Goal: Task Accomplishment & Management: Manage account settings

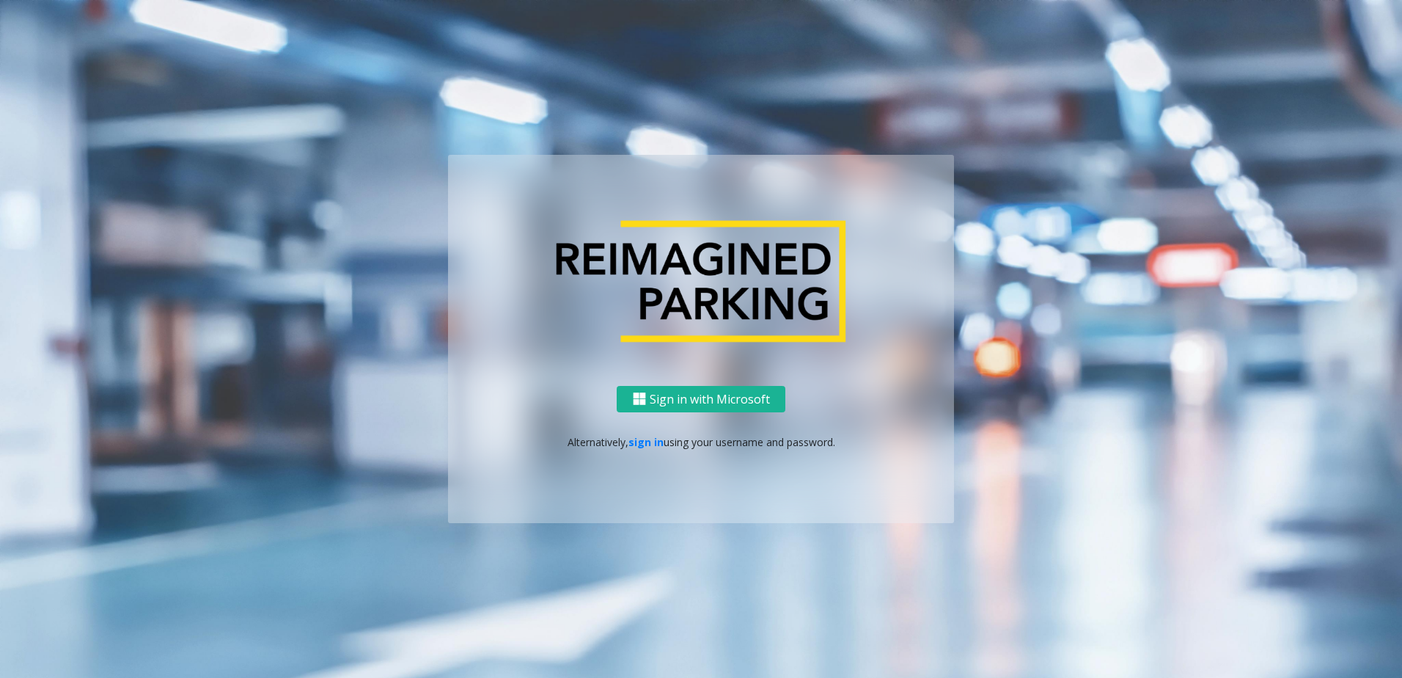
click at [640, 453] on div "Sign in with Microsoft Alternatively, sign in using your username and password." at bounding box center [701, 455] width 506 height 138
click at [641, 447] on link "sign in" at bounding box center [646, 442] width 35 height 14
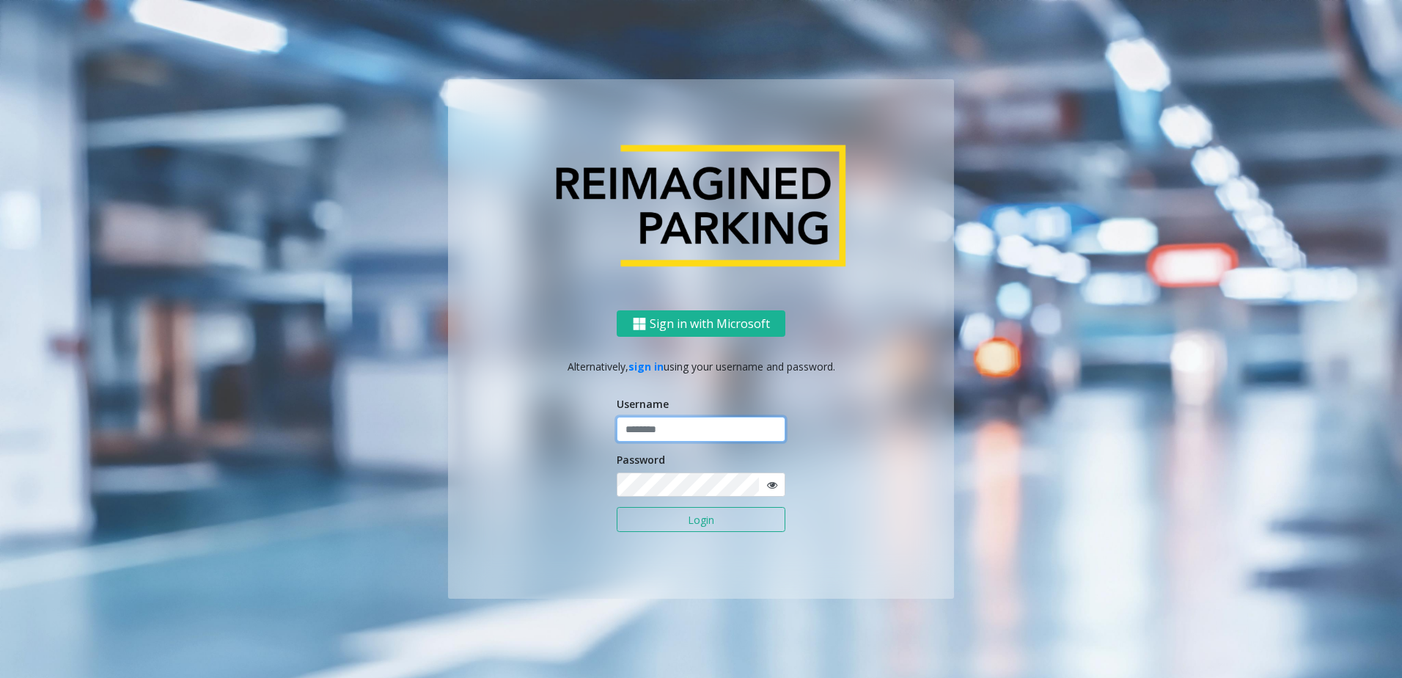
click at [671, 423] on input "text" at bounding box center [701, 429] width 169 height 25
type input "********"
click at [667, 508] on button "Login" at bounding box center [701, 519] width 169 height 25
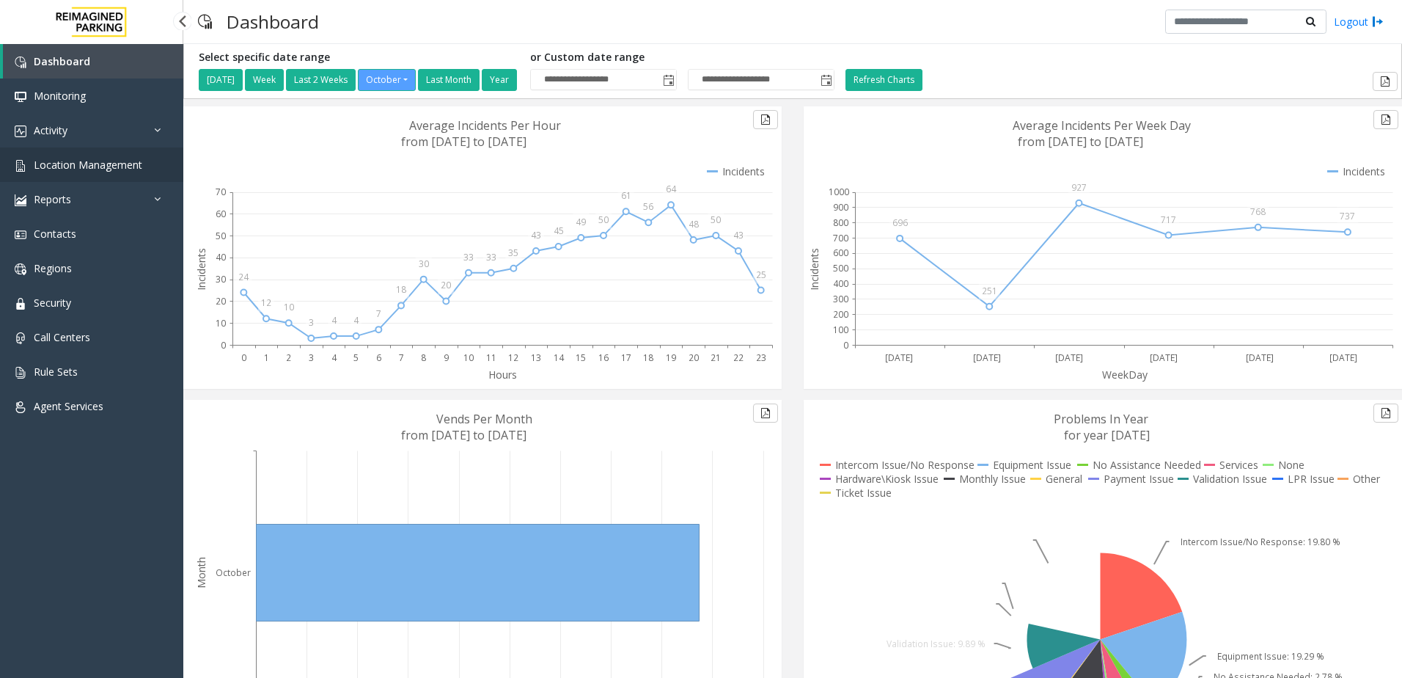
click at [124, 169] on span "Location Management" at bounding box center [88, 165] width 109 height 14
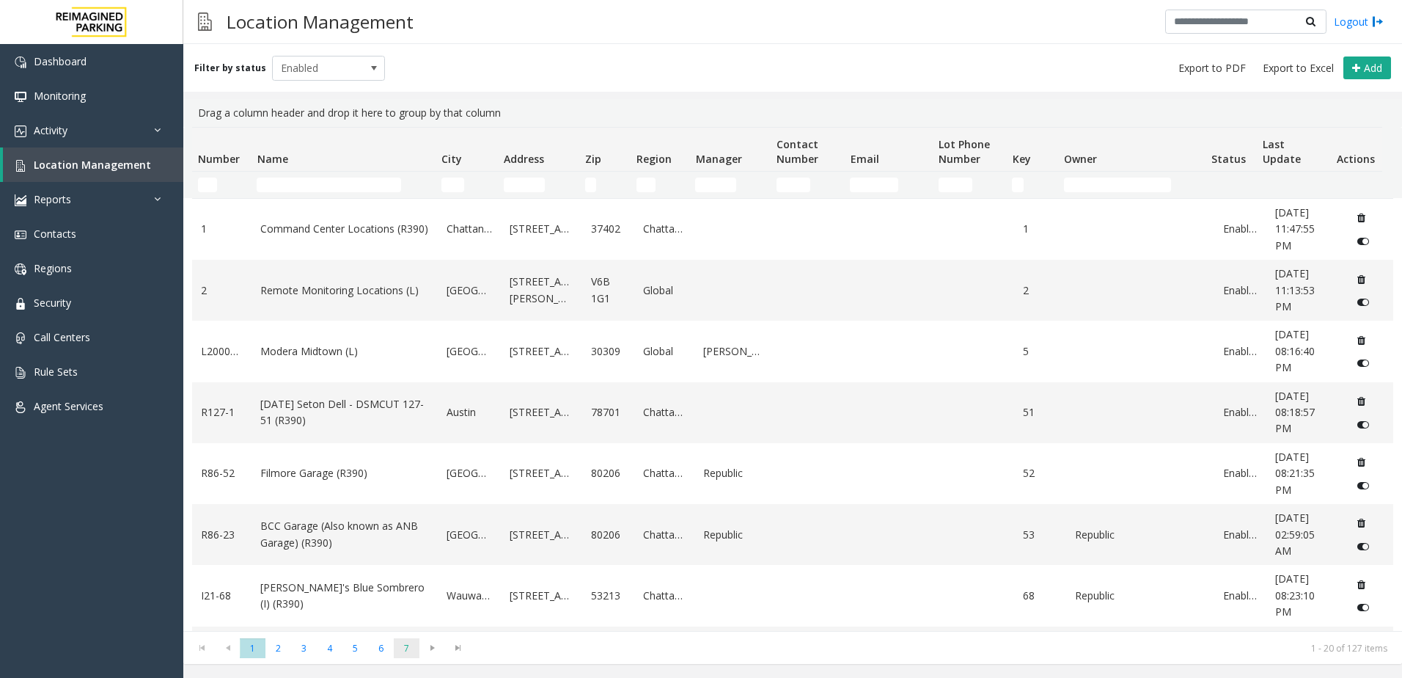
click at [397, 651] on span "7" at bounding box center [407, 648] width 26 height 20
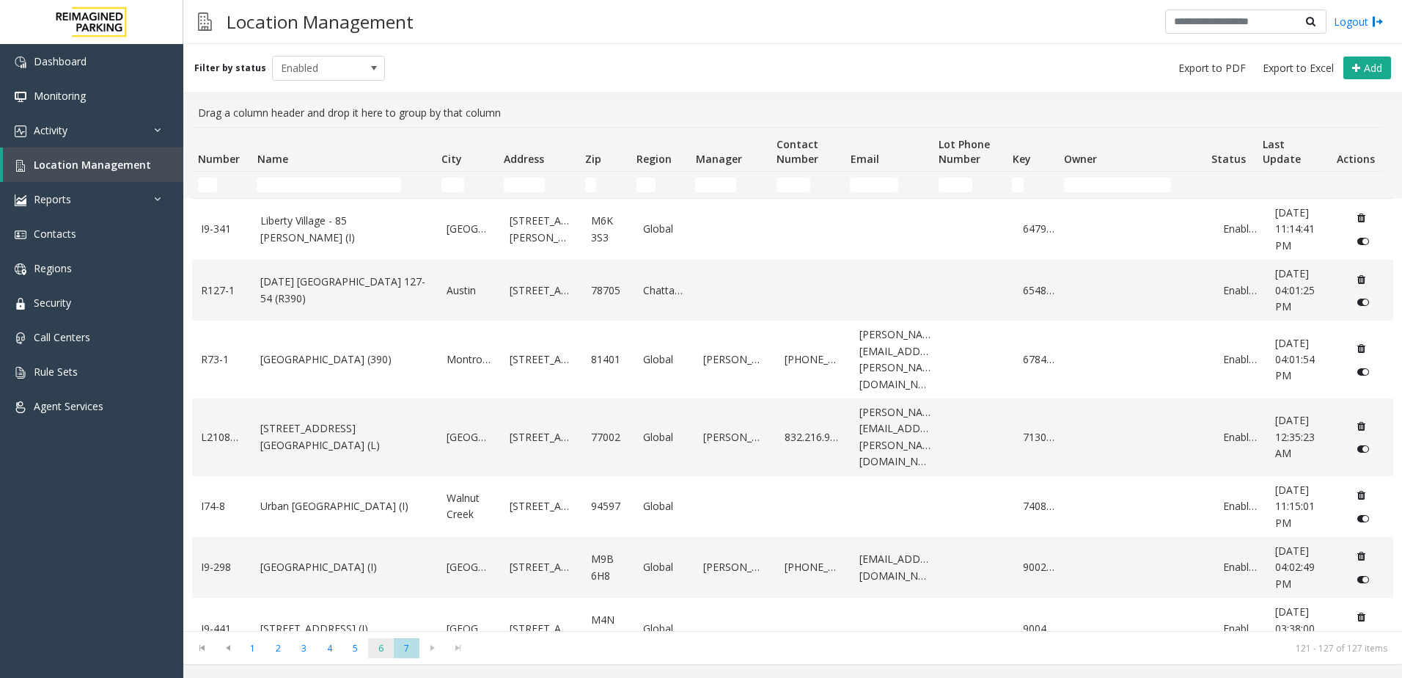
click at [375, 651] on span "6" at bounding box center [381, 648] width 26 height 20
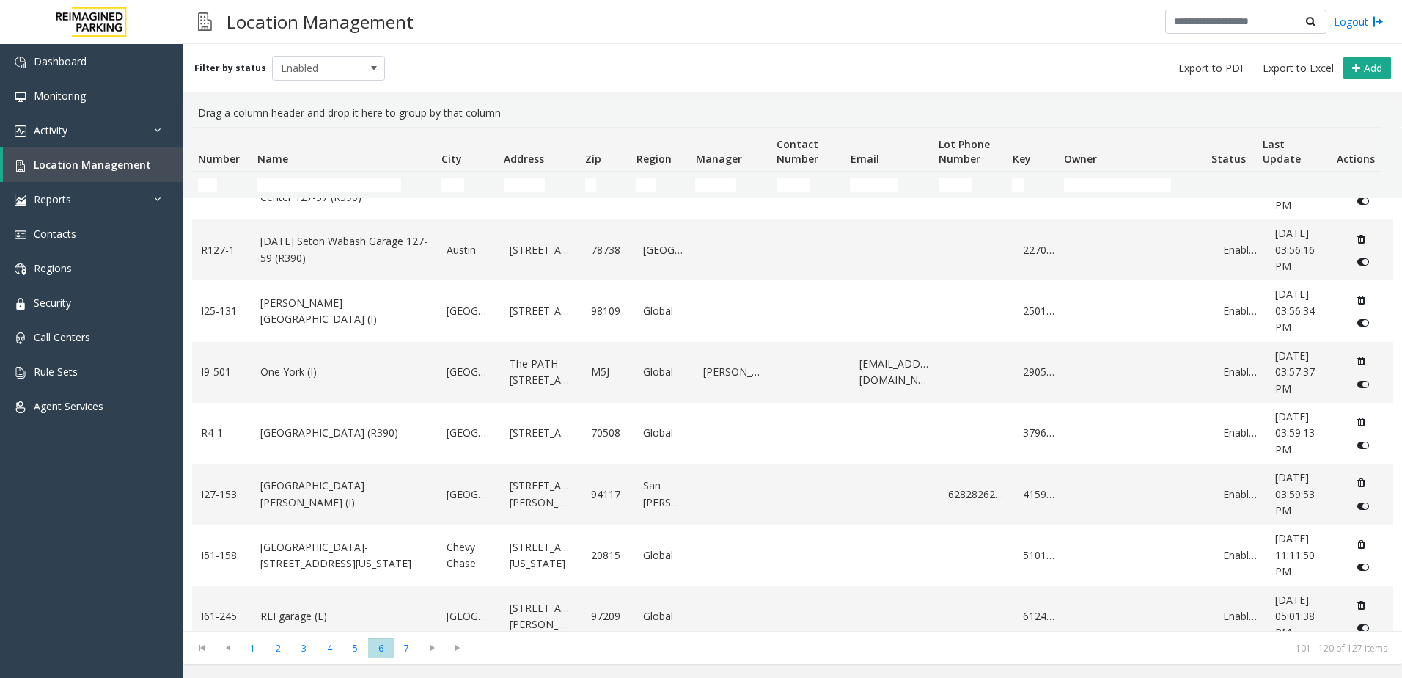
scroll to position [822, 0]
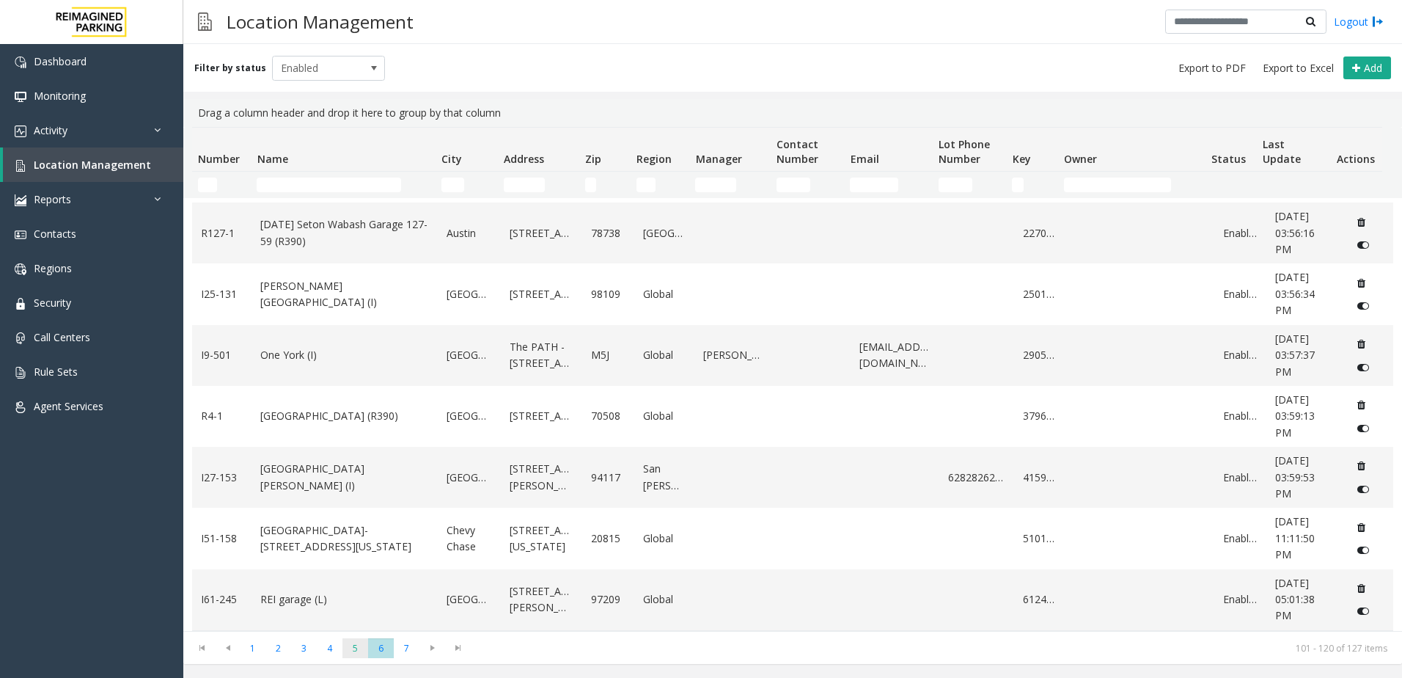
click at [346, 655] on span "5" at bounding box center [355, 648] width 26 height 20
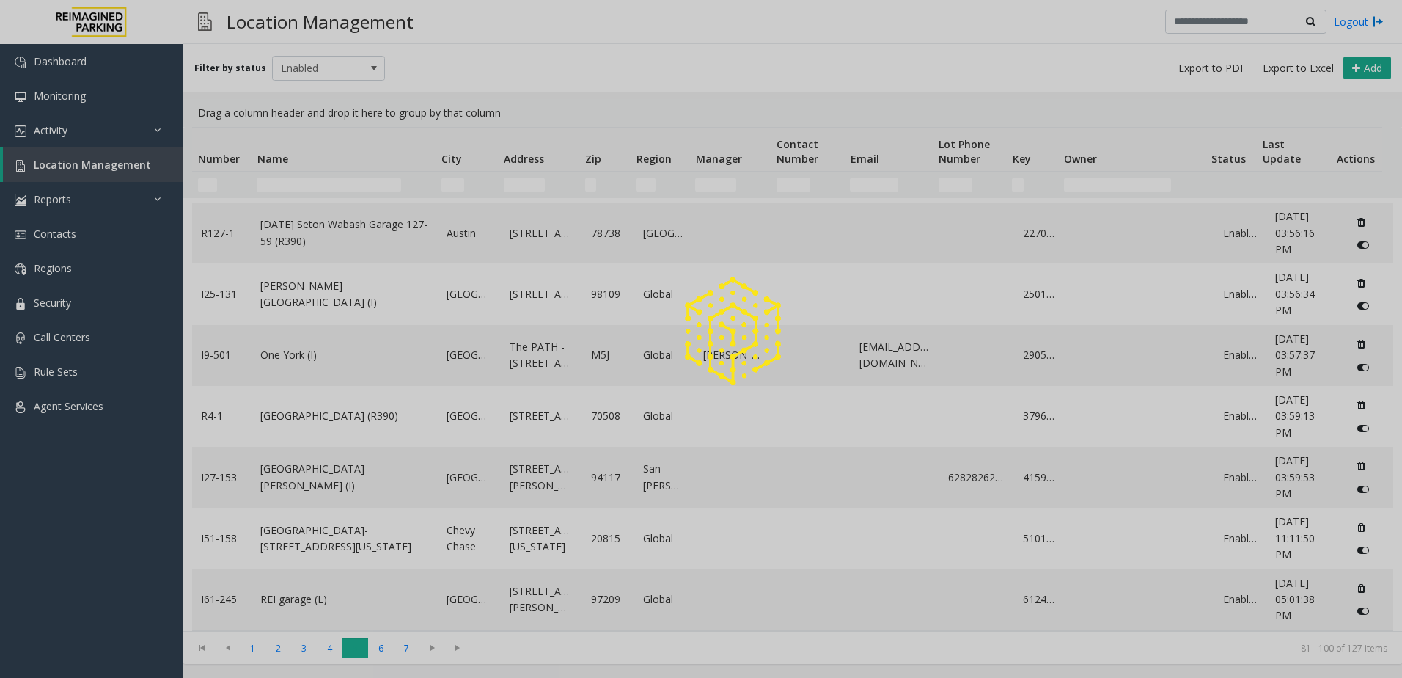
scroll to position [0, 0]
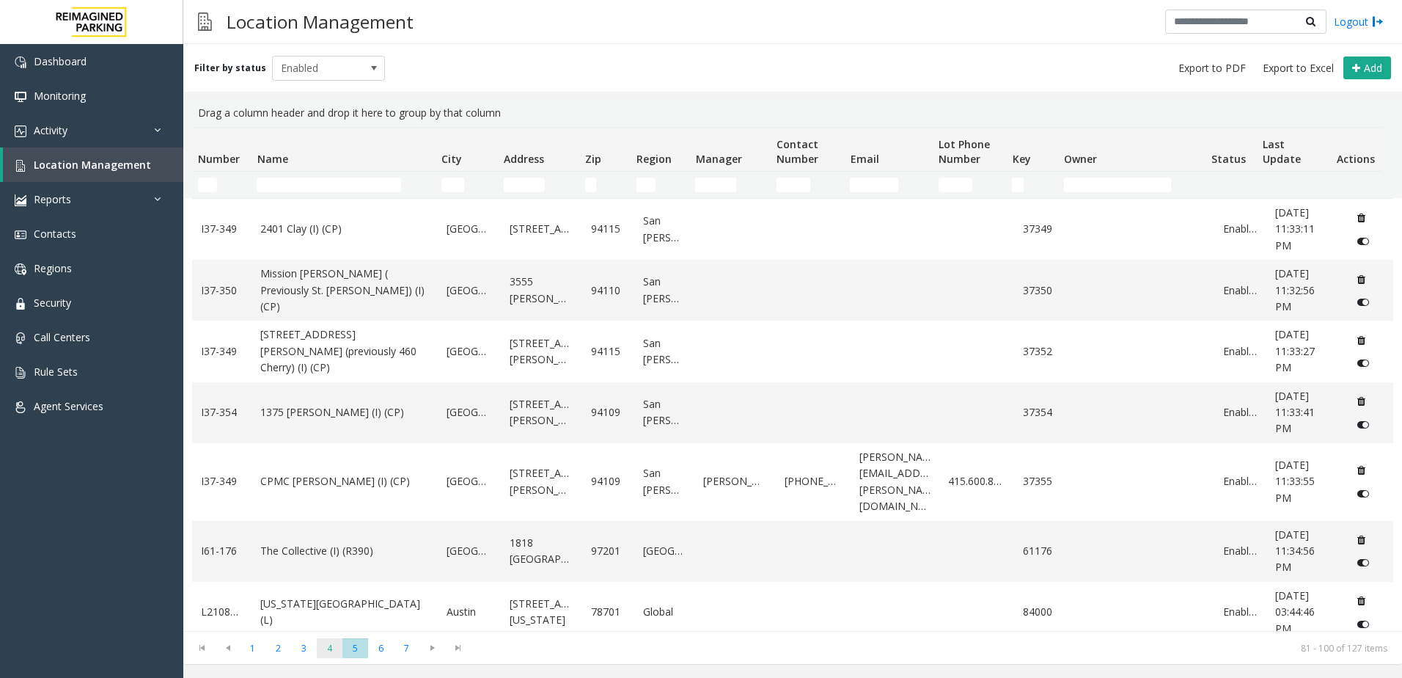
click at [327, 652] on span "4" at bounding box center [330, 648] width 26 height 20
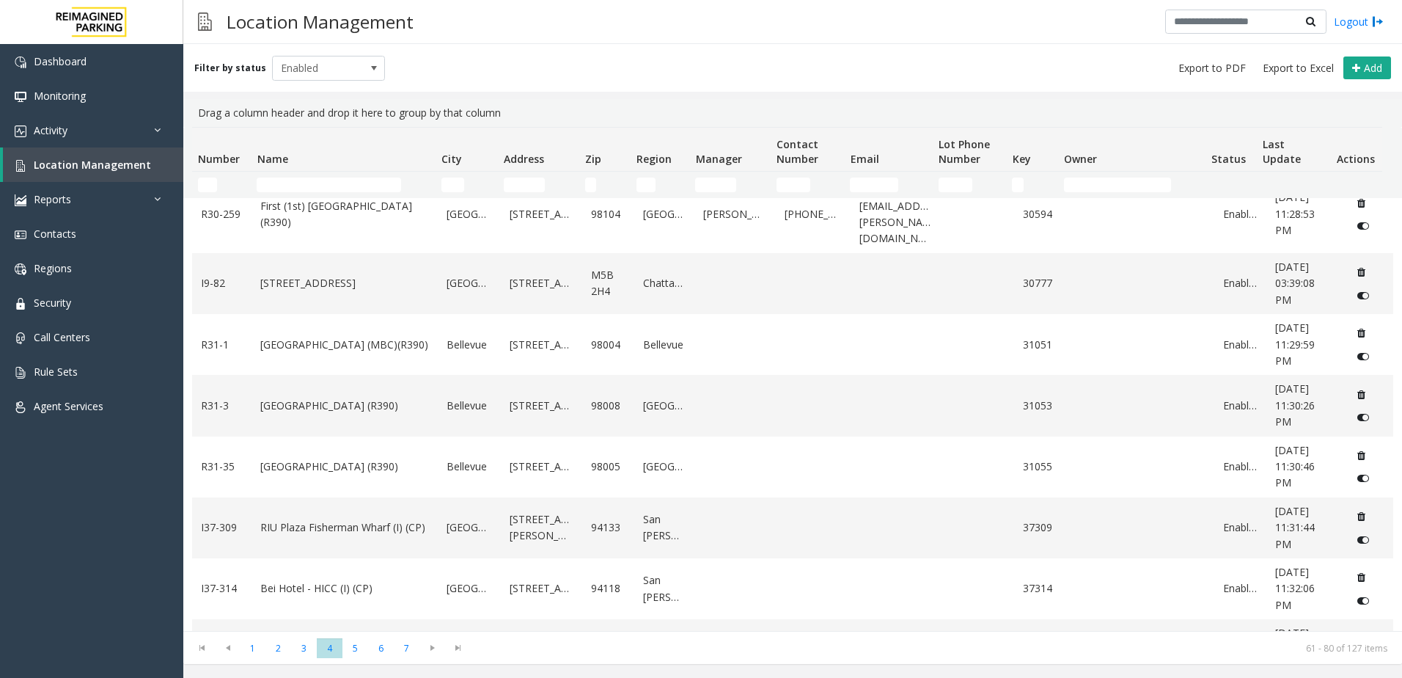
scroll to position [822, 0]
click at [295, 649] on span "3" at bounding box center [304, 648] width 26 height 20
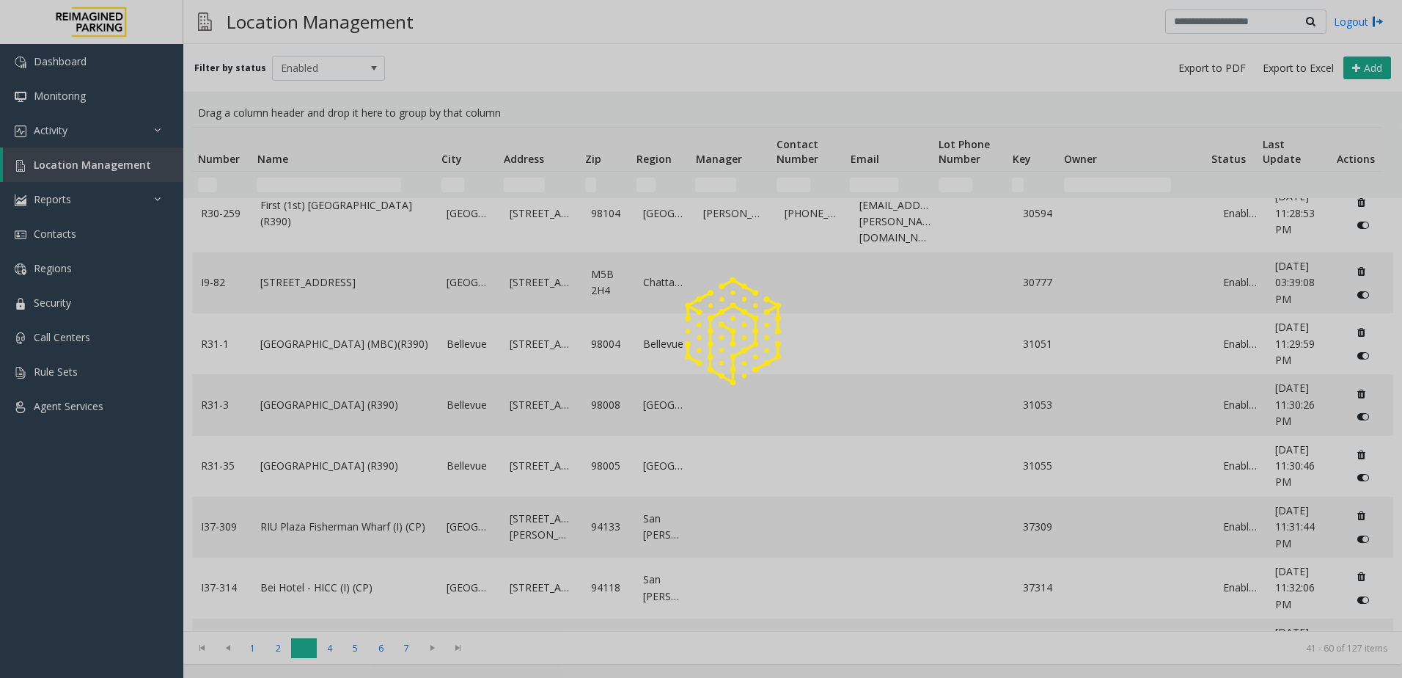
scroll to position [0, 0]
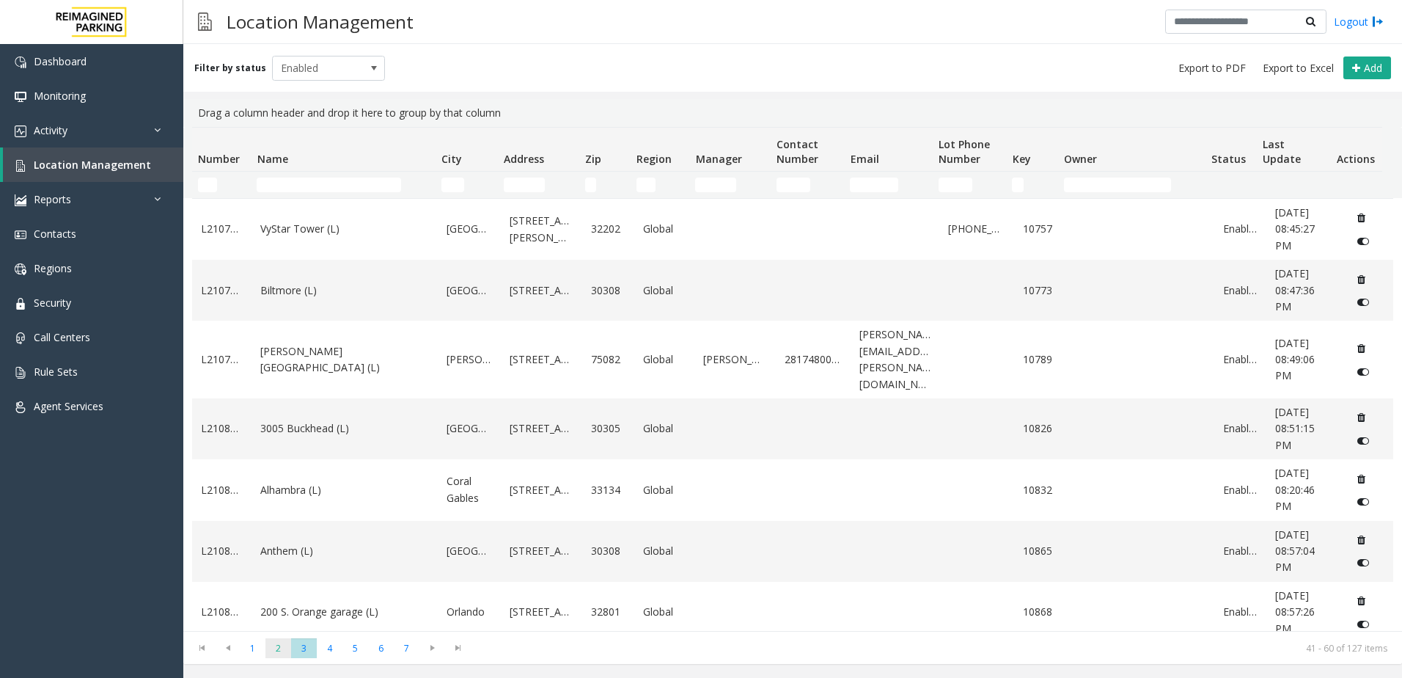
click at [274, 649] on span "2" at bounding box center [278, 648] width 26 height 20
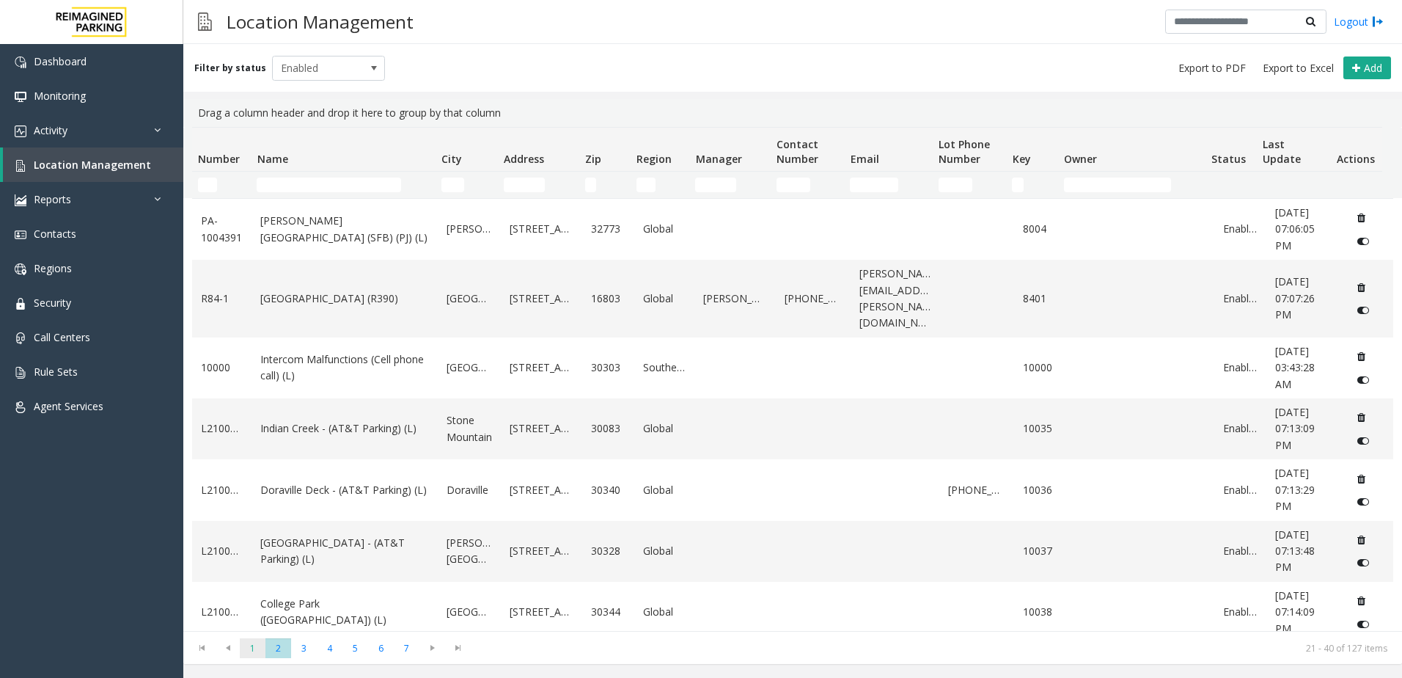
click at [258, 645] on span "1" at bounding box center [253, 648] width 26 height 20
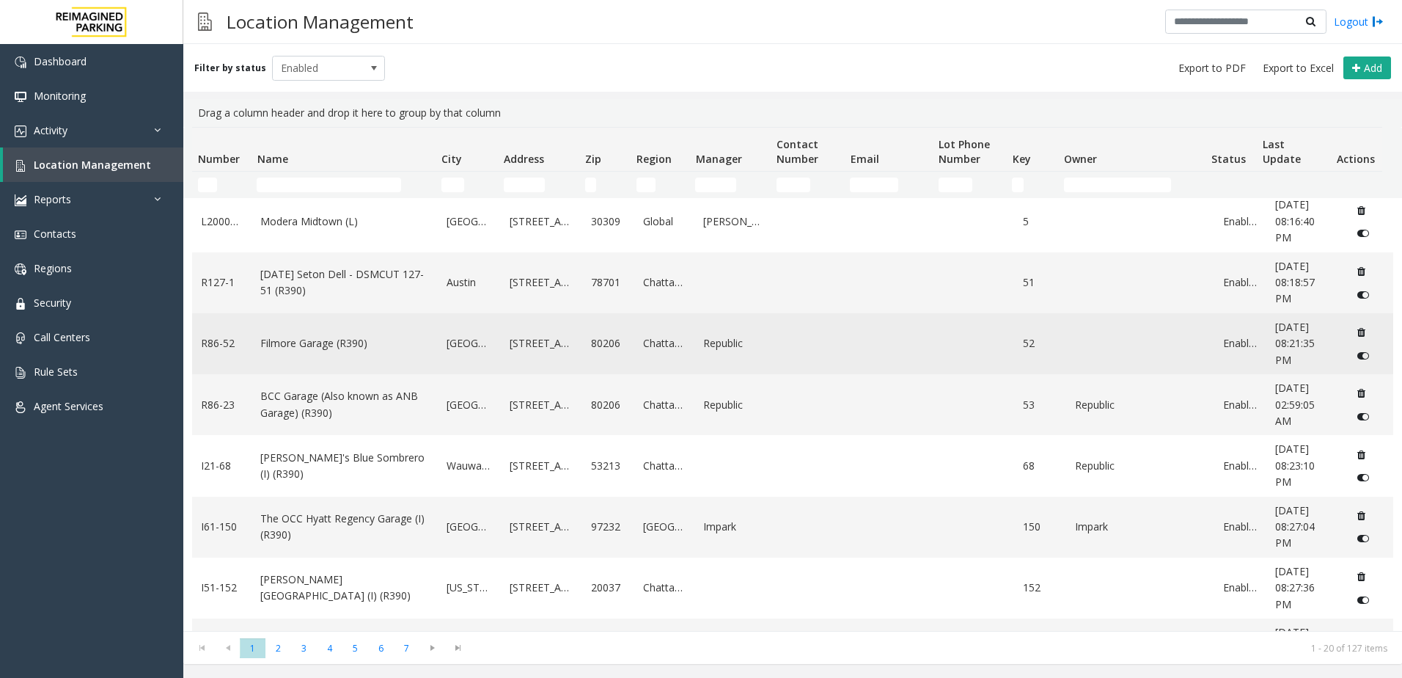
scroll to position [129, 0]
click at [340, 337] on link "Filmore Garage (R390)" at bounding box center [344, 344] width 169 height 16
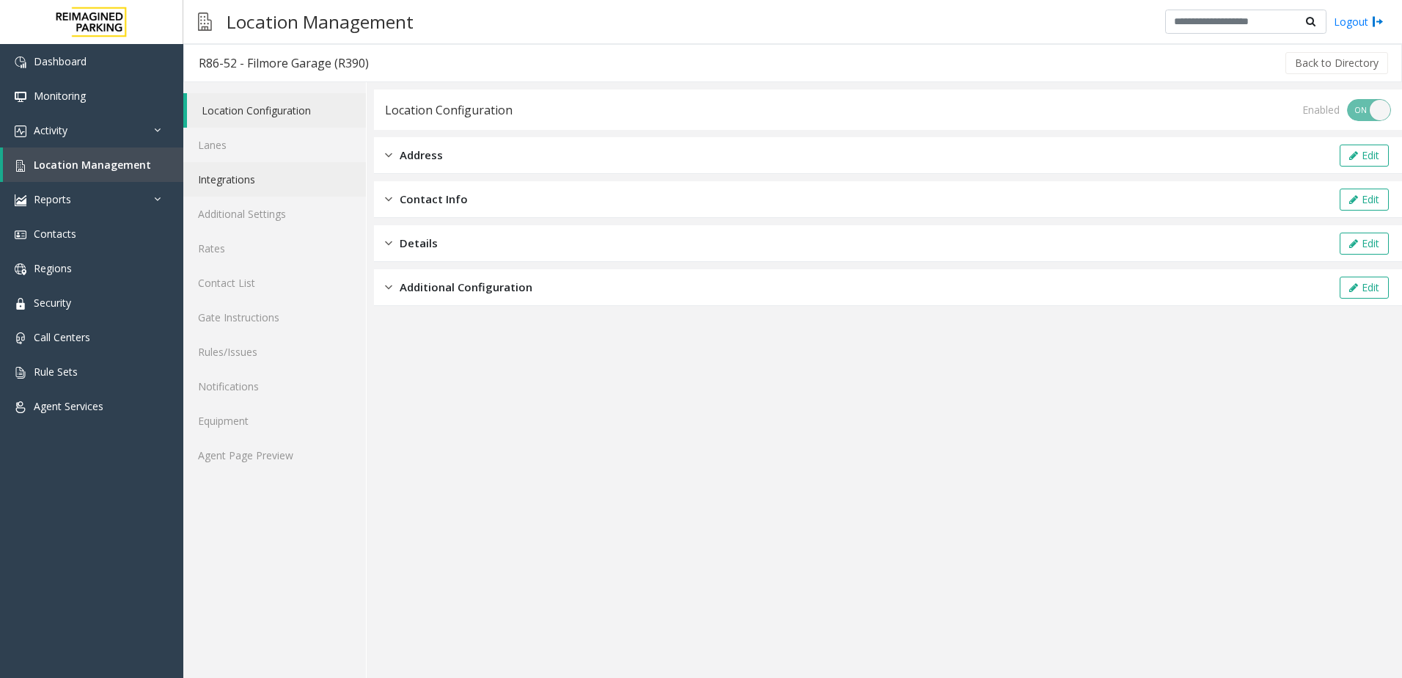
click at [293, 172] on link "Integrations" at bounding box center [274, 179] width 183 height 34
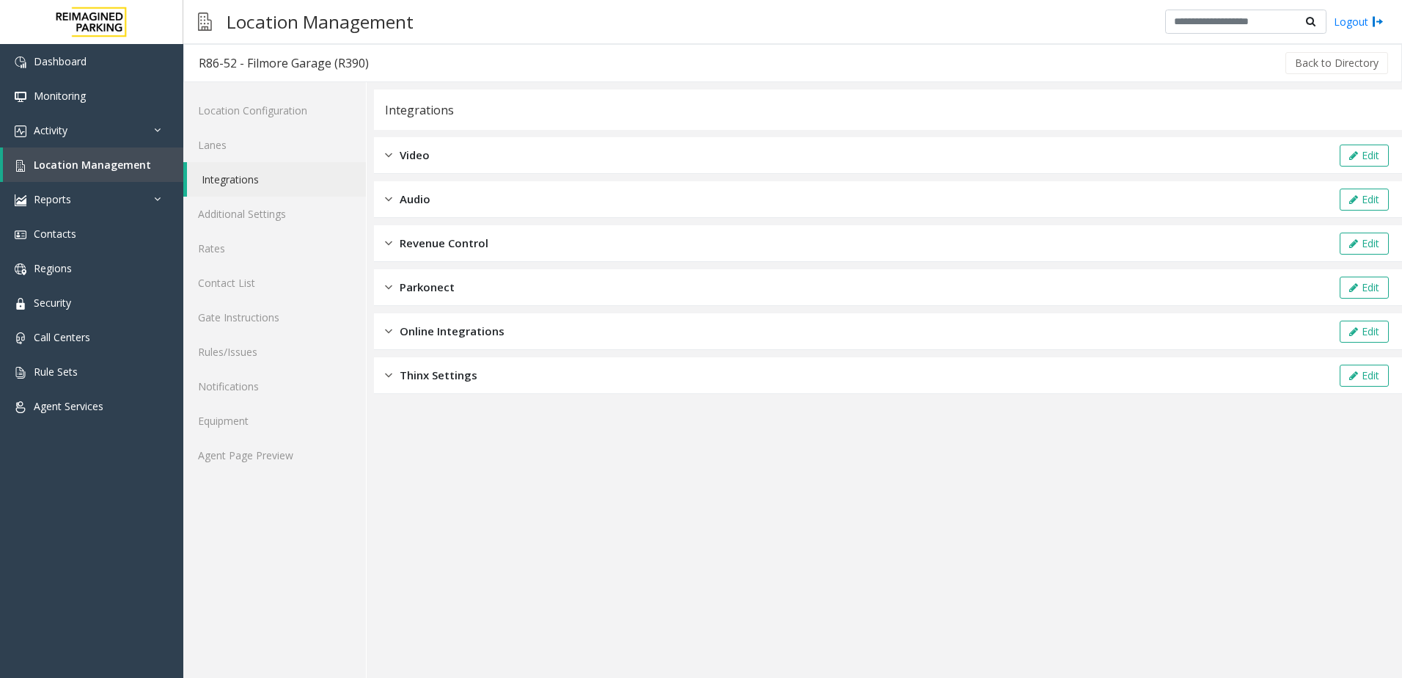
click at [453, 245] on span "Revenue Control" at bounding box center [444, 243] width 89 height 17
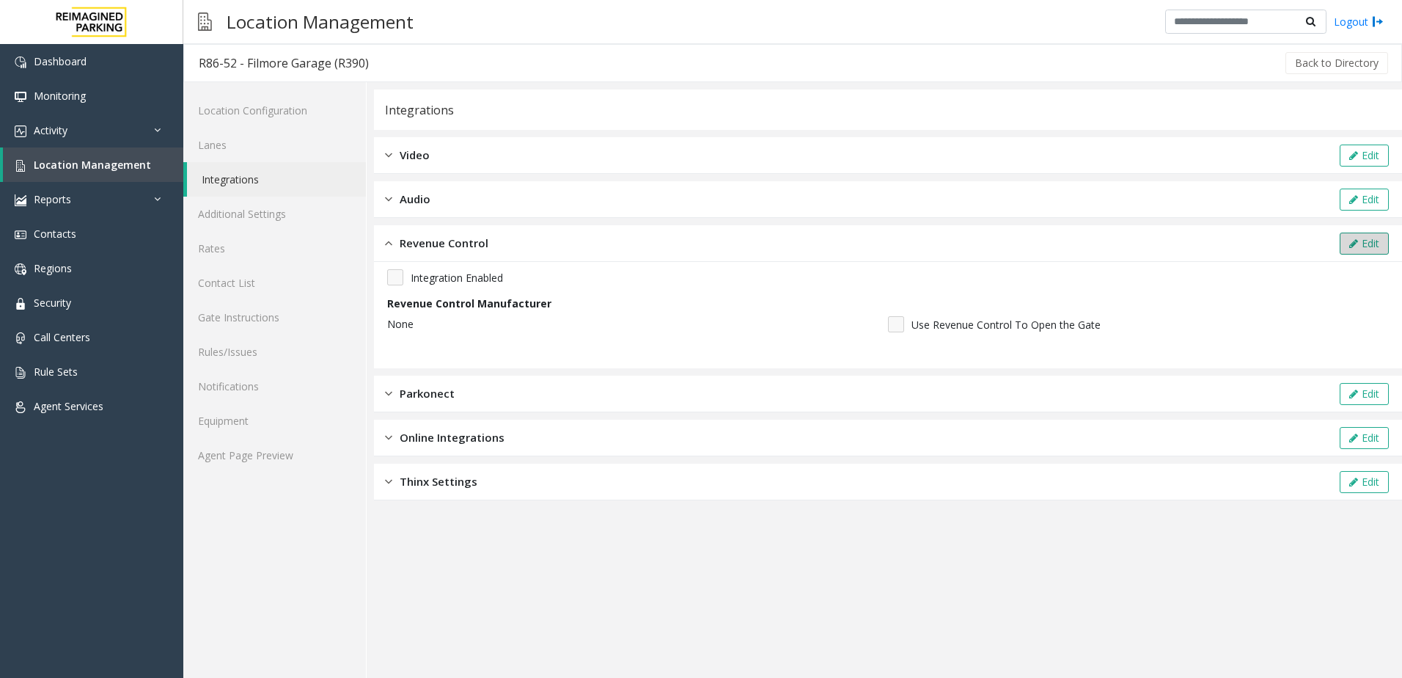
click at [1362, 241] on button "Edit" at bounding box center [1364, 243] width 49 height 22
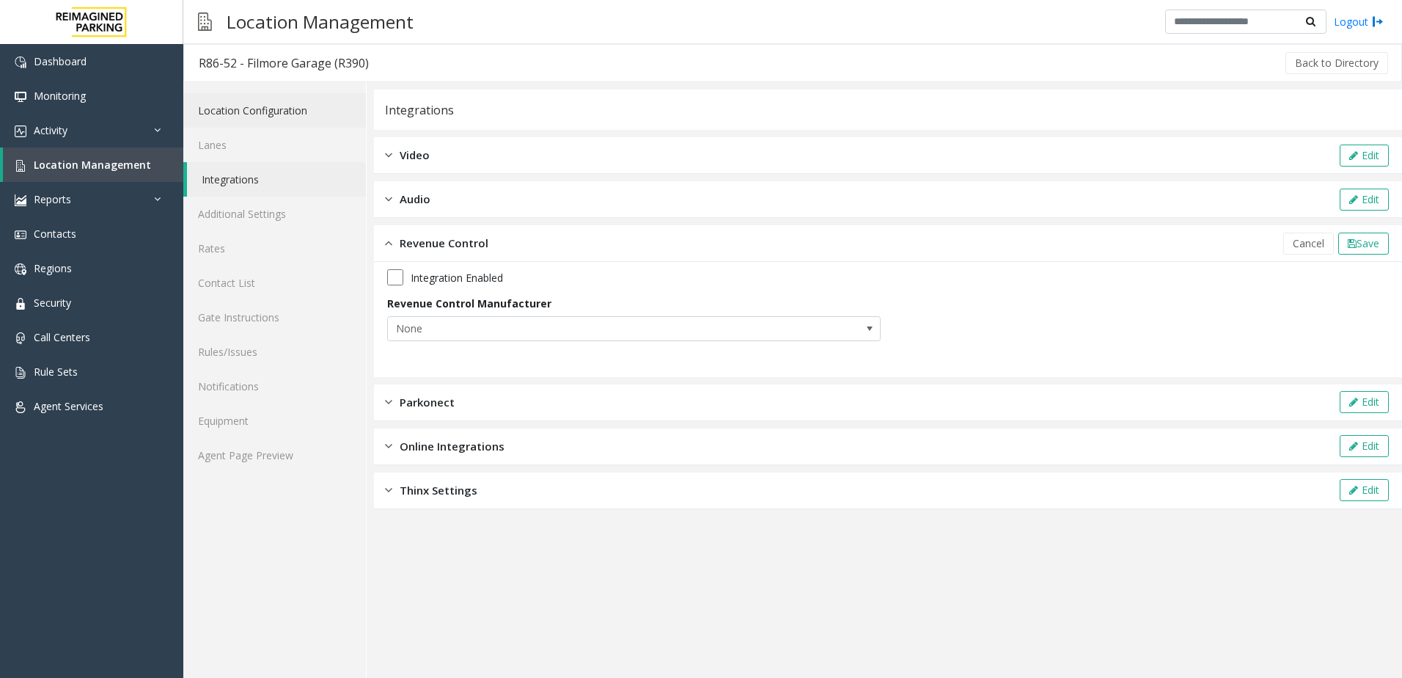
click at [284, 110] on link "Location Configuration" at bounding box center [274, 110] width 183 height 34
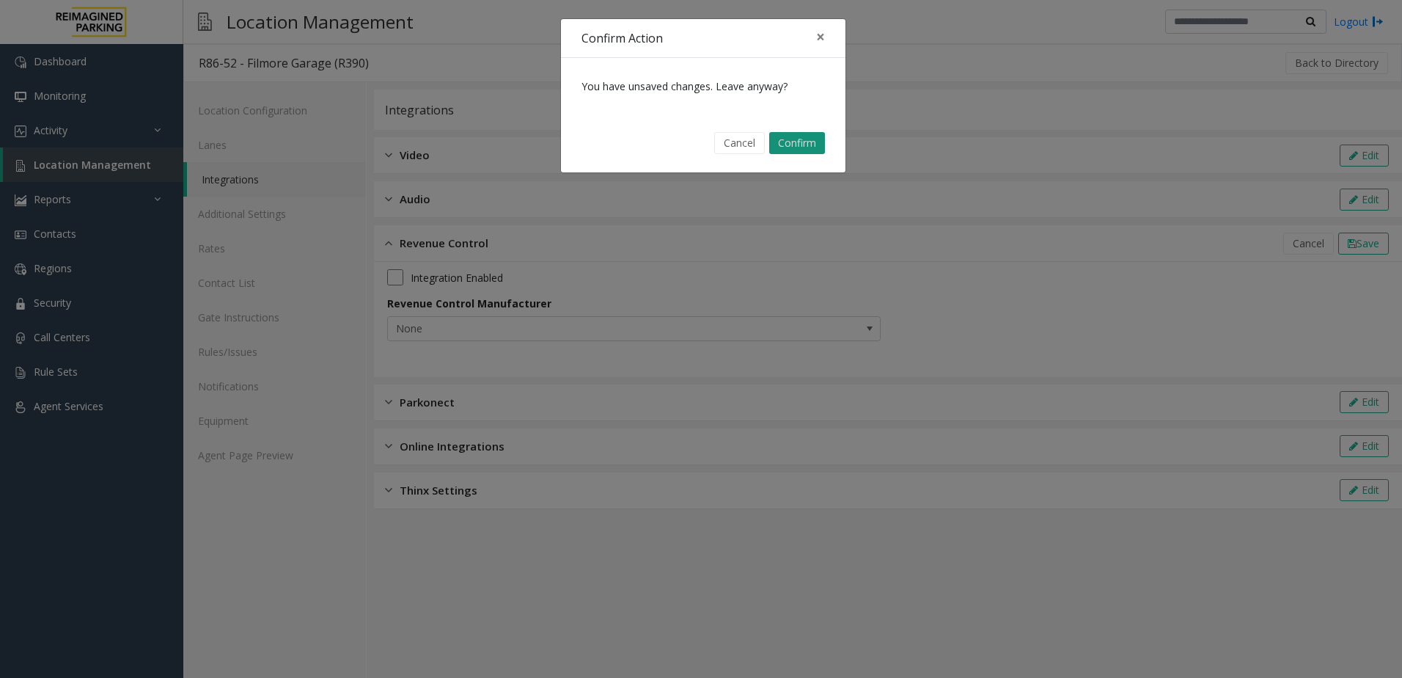
click at [818, 149] on button "Confirm" at bounding box center [797, 143] width 56 height 22
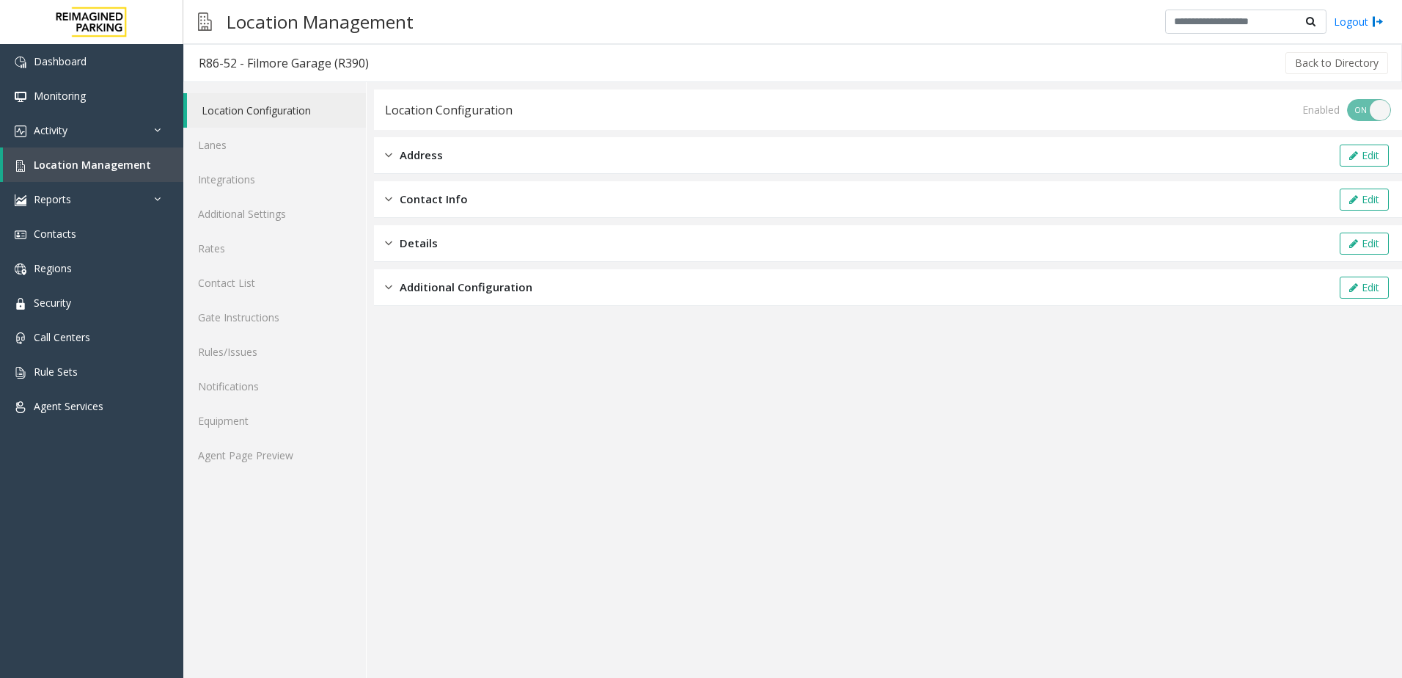
click at [451, 163] on div "Address Edit" at bounding box center [888, 155] width 1028 height 37
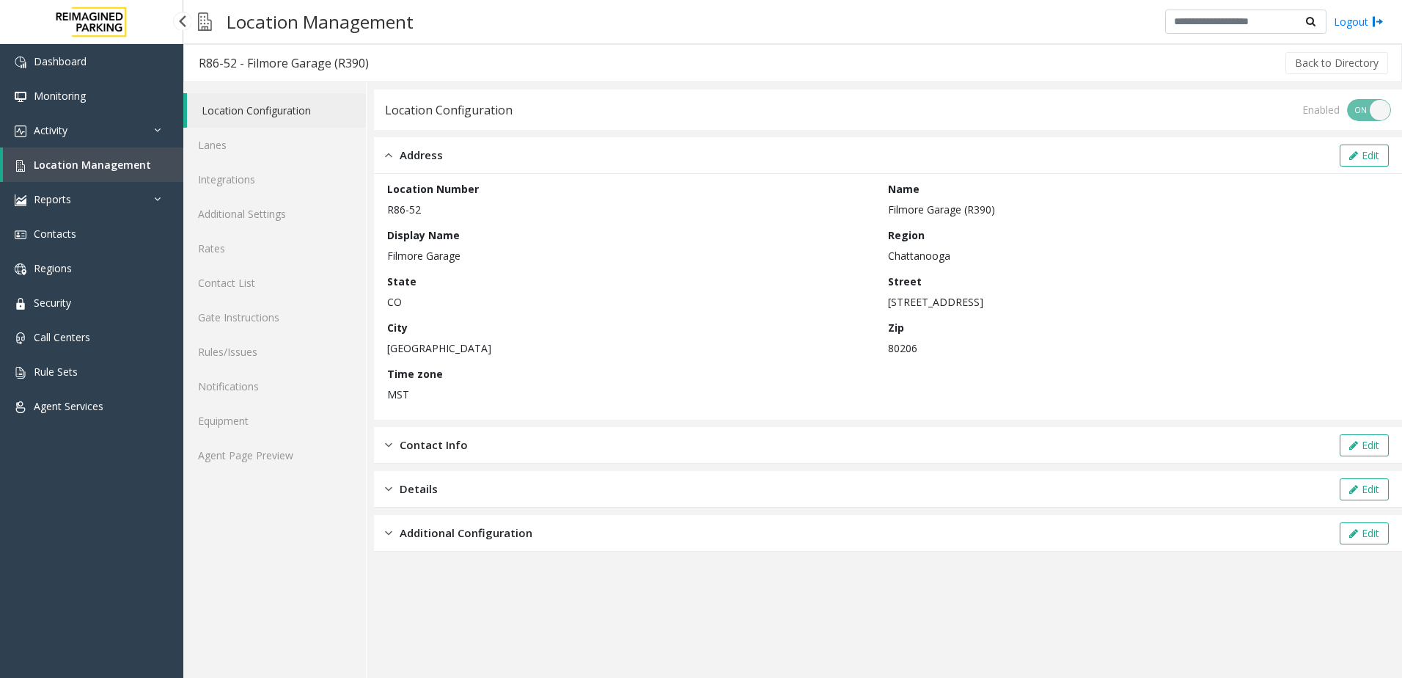
click at [164, 167] on link "Location Management" at bounding box center [93, 164] width 180 height 34
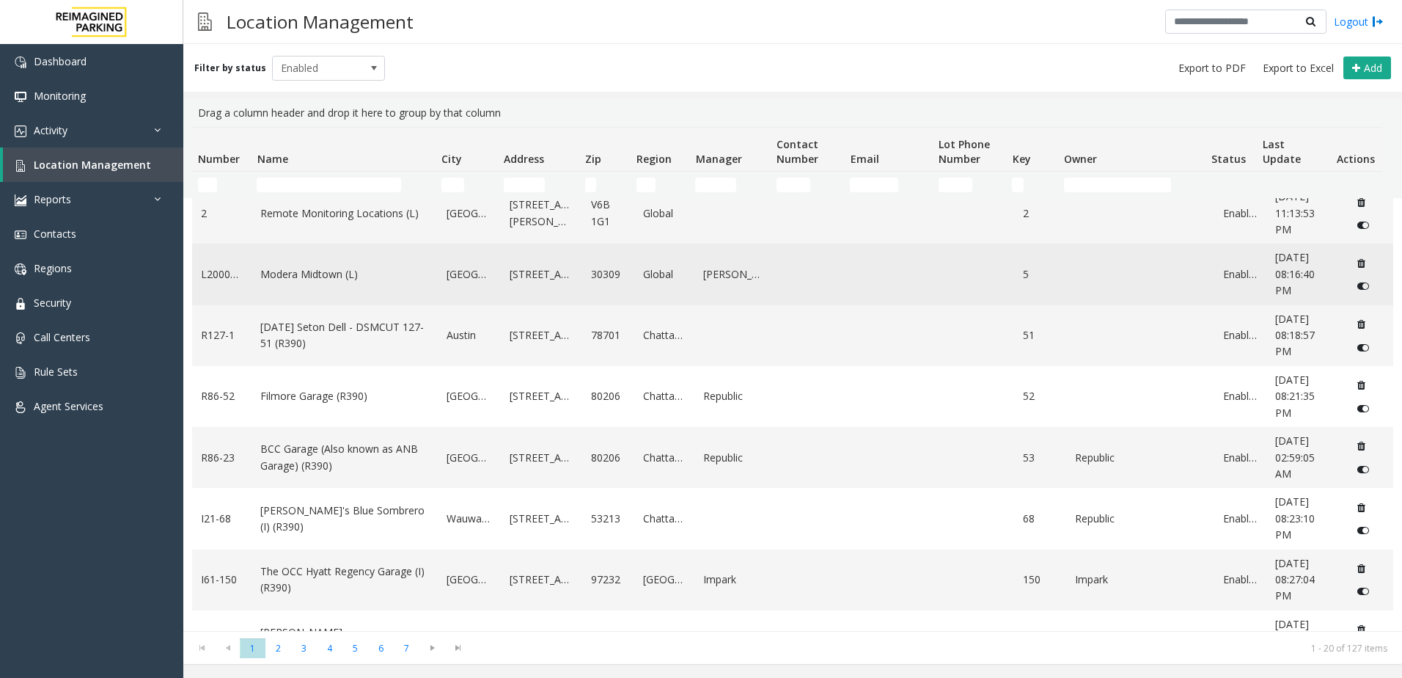
scroll to position [73, 0]
click at [332, 290] on td "Modera Midtown (L)" at bounding box center [345, 277] width 186 height 61
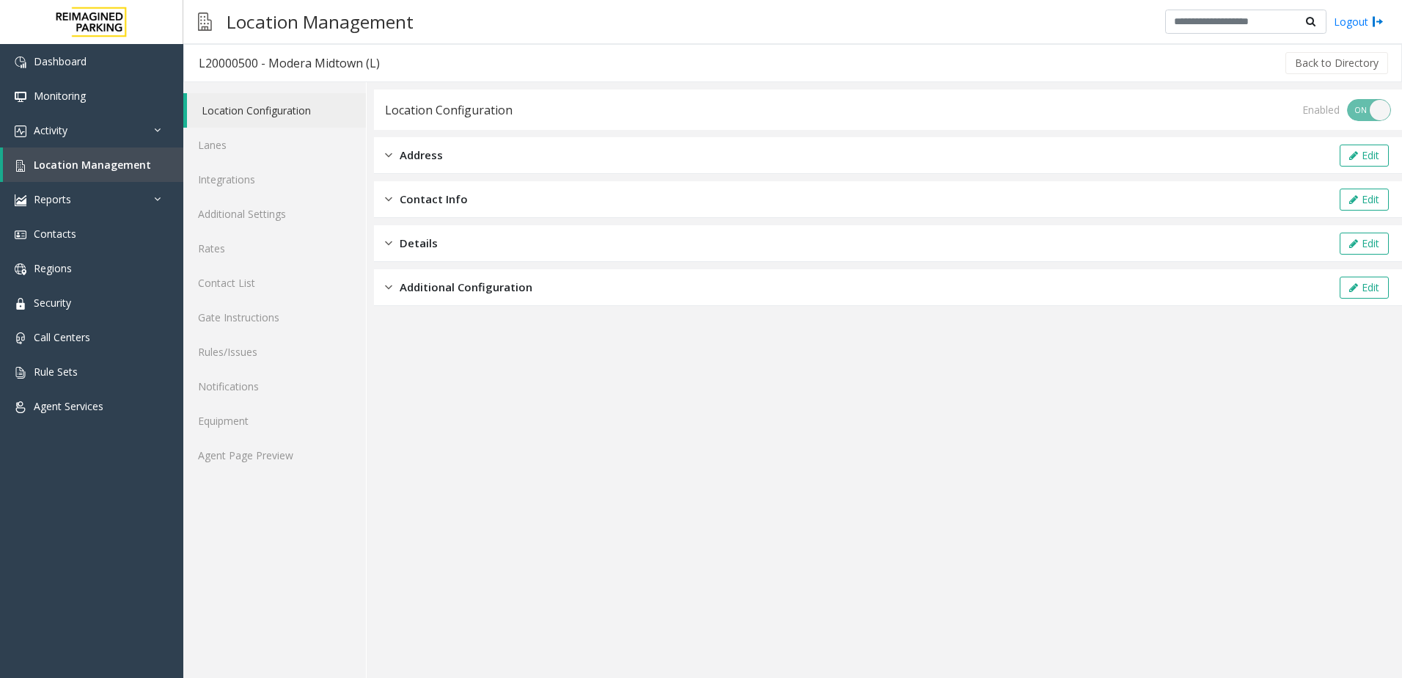
click at [451, 301] on div "Additional Configuration Edit" at bounding box center [888, 287] width 1028 height 37
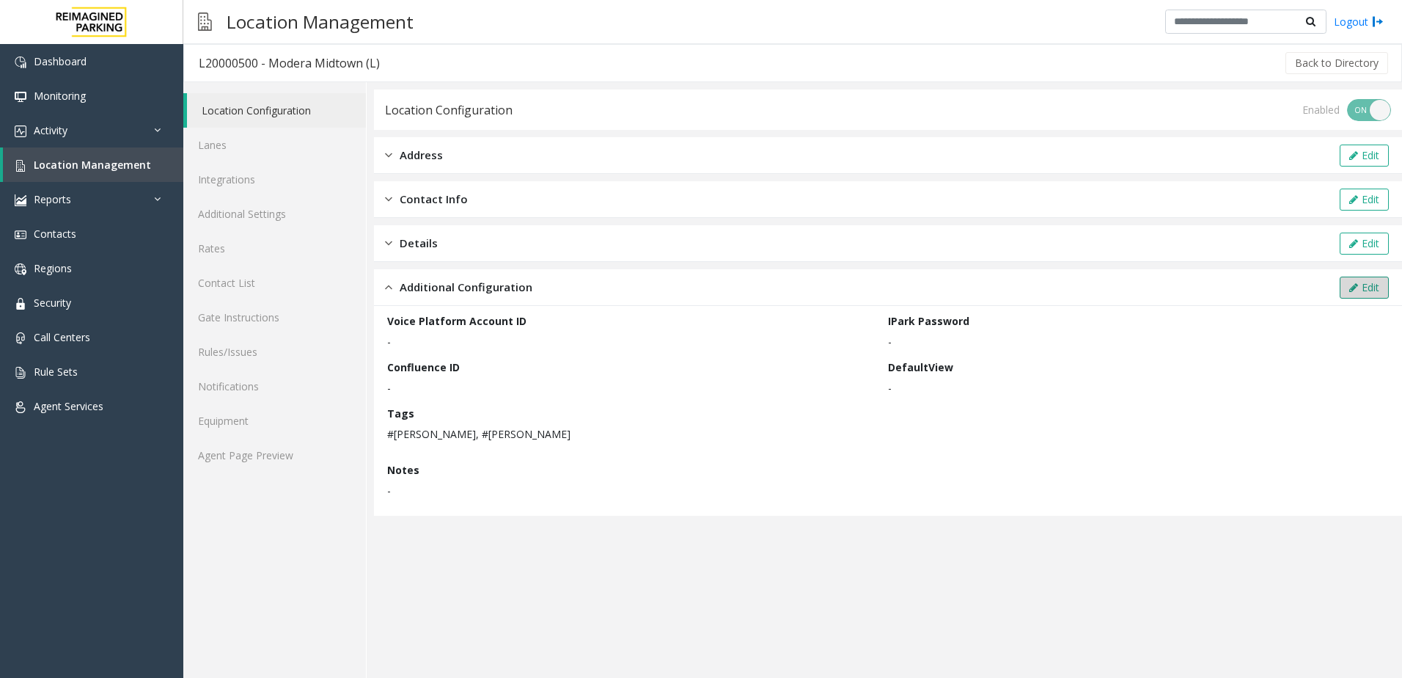
click at [1366, 276] on button "Edit" at bounding box center [1364, 287] width 49 height 22
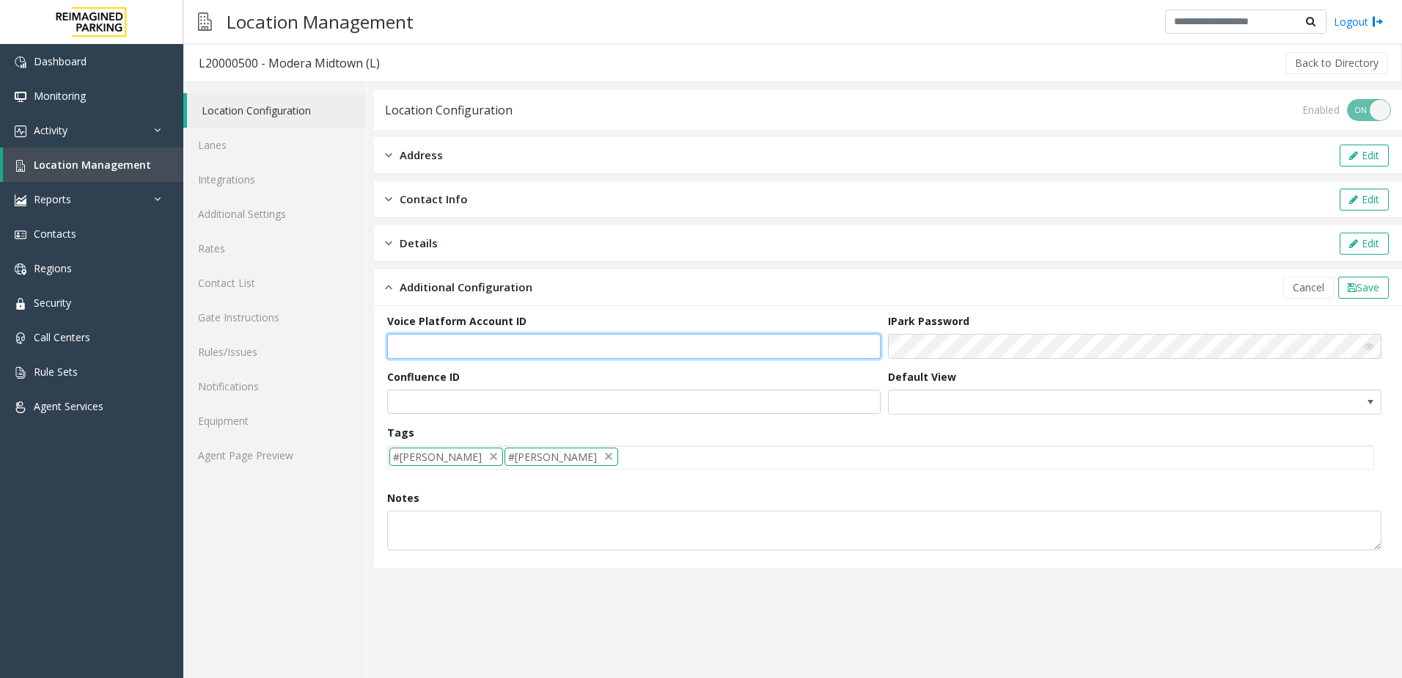
click at [551, 345] on input "text" at bounding box center [634, 346] width 494 height 25
paste input "**********"
type input "**********"
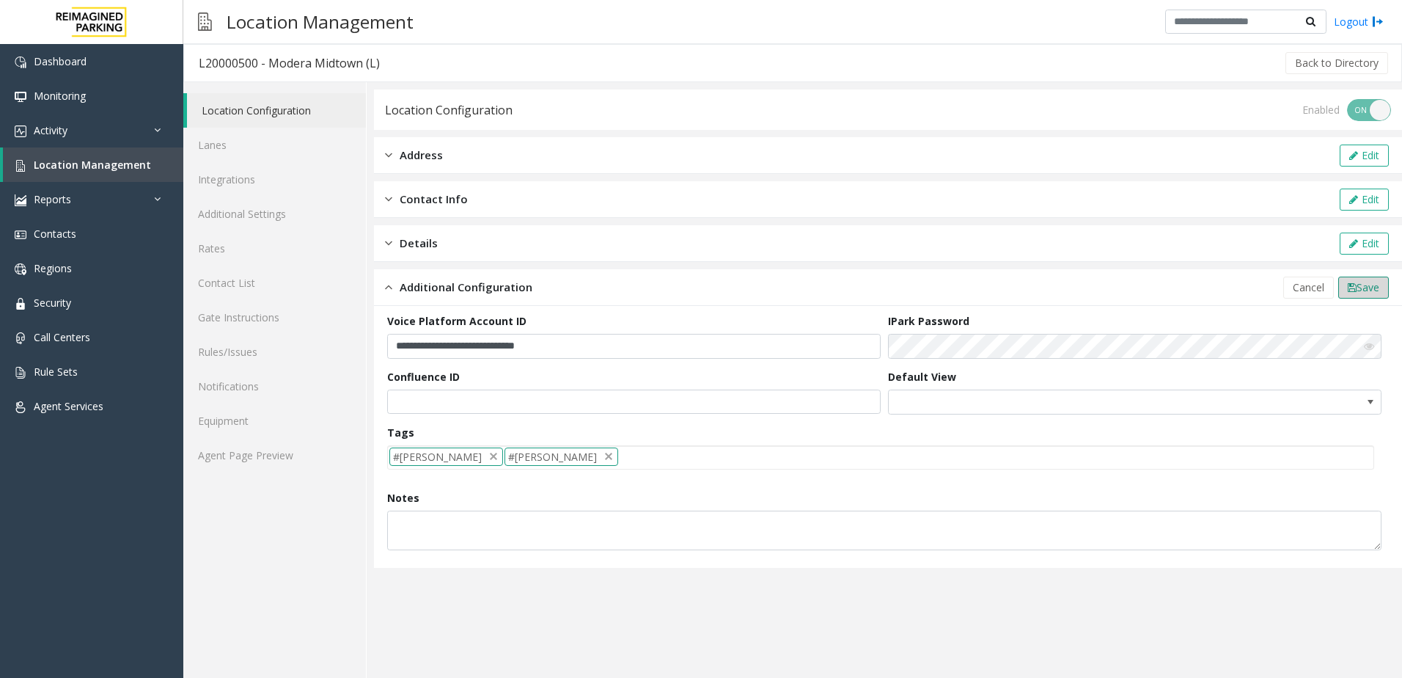
click at [1366, 290] on span "Save" at bounding box center [1368, 287] width 23 height 14
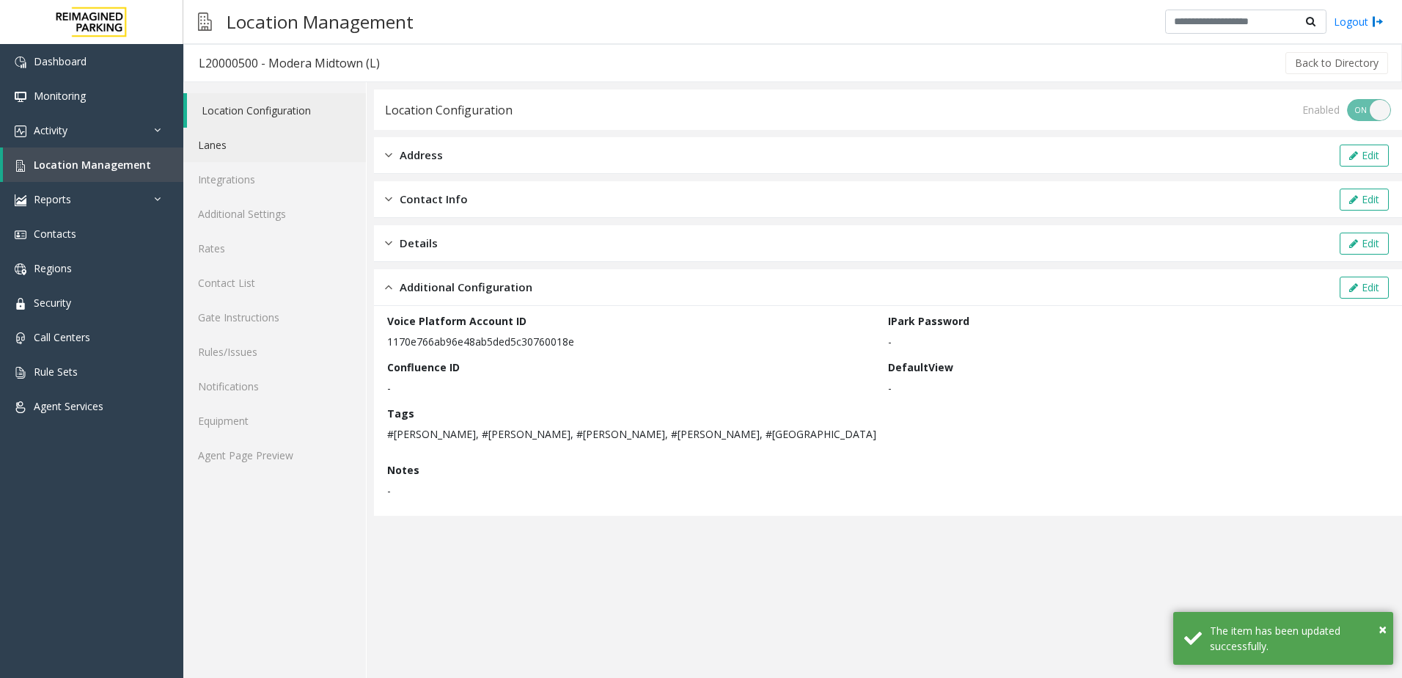
click at [284, 138] on link "Lanes" at bounding box center [274, 145] width 183 height 34
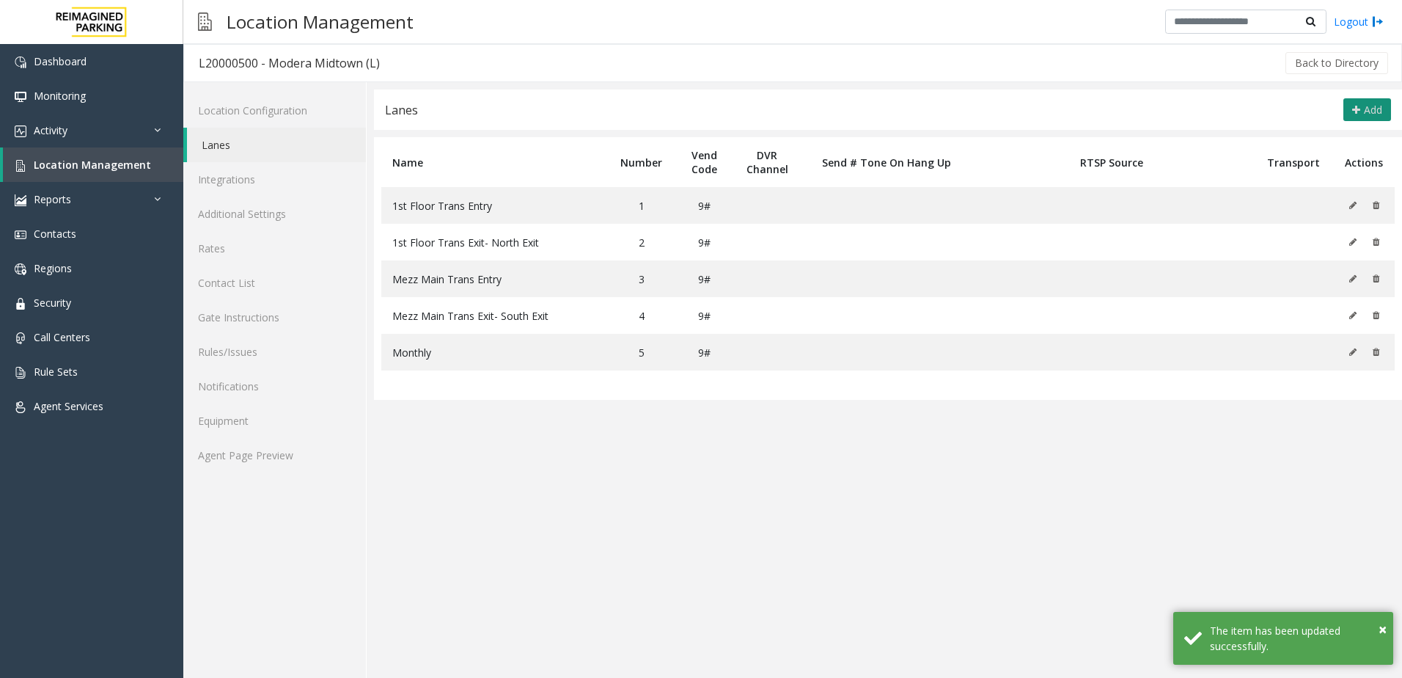
click at [1370, 103] on span "Add" at bounding box center [1373, 110] width 18 height 14
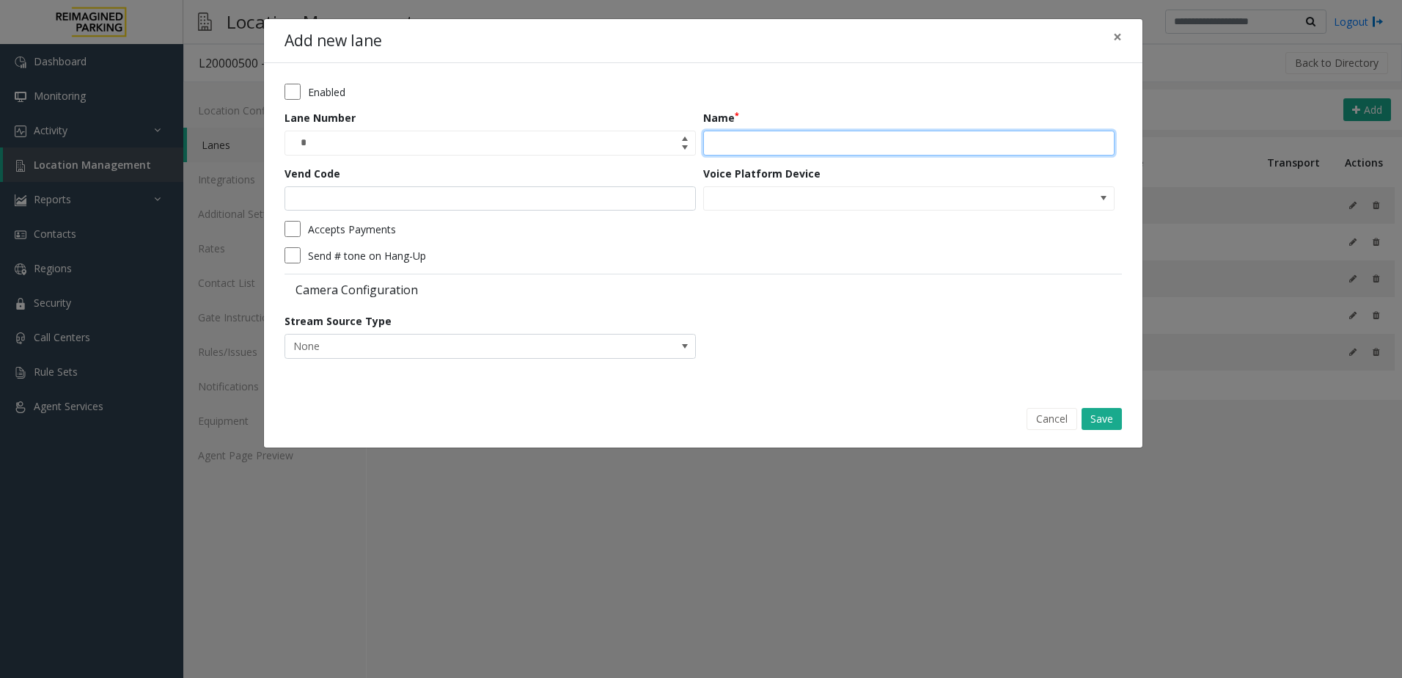
click at [755, 149] on input "Name" at bounding box center [908, 143] width 411 height 25
type input "*********"
click at [805, 208] on input at bounding box center [868, 198] width 328 height 23
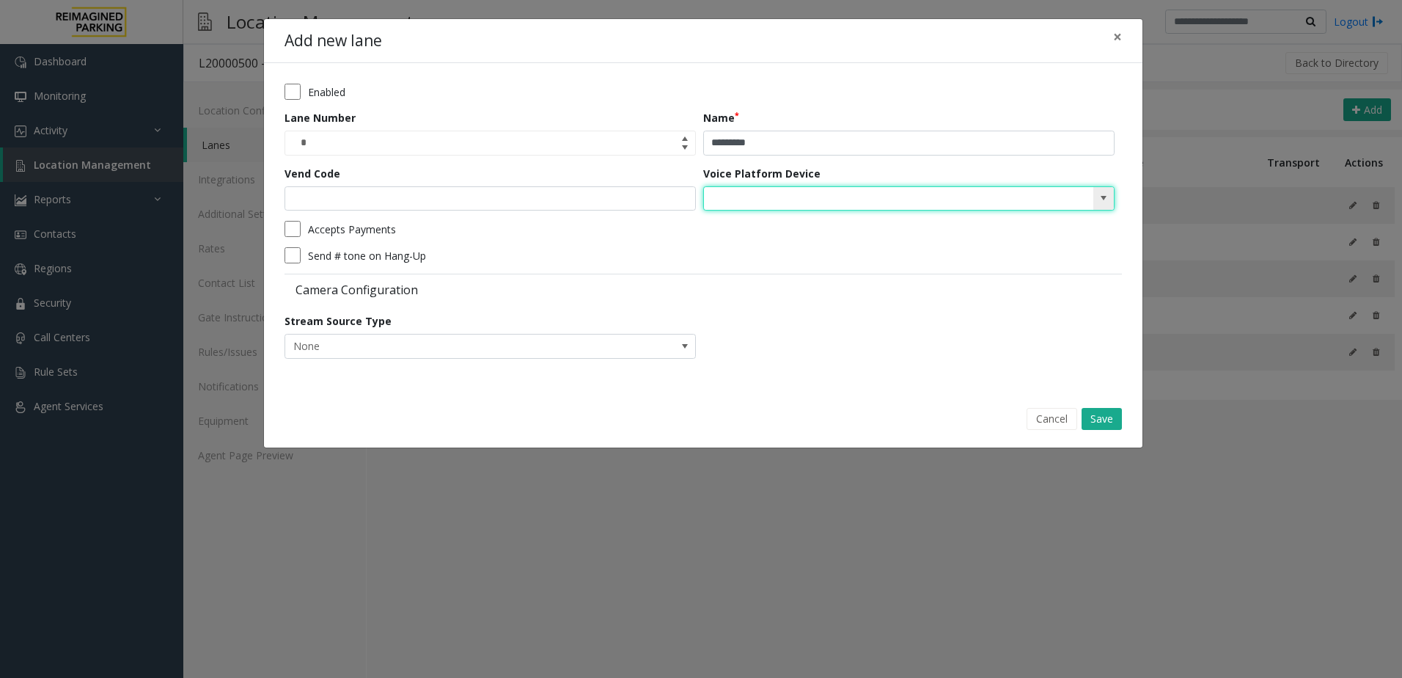
click at [807, 206] on input at bounding box center [868, 198] width 328 height 23
click at [1106, 199] on span at bounding box center [1104, 198] width 12 height 12
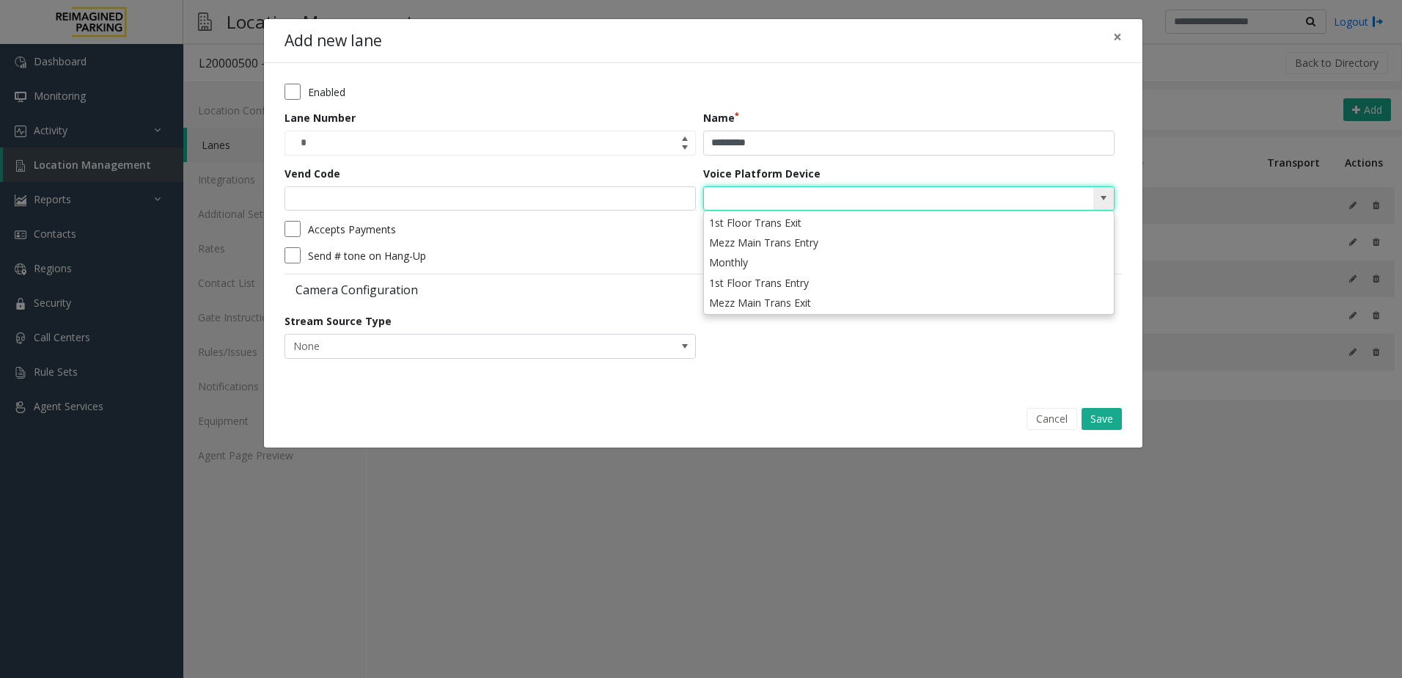
click at [1106, 199] on span at bounding box center [1104, 198] width 12 height 12
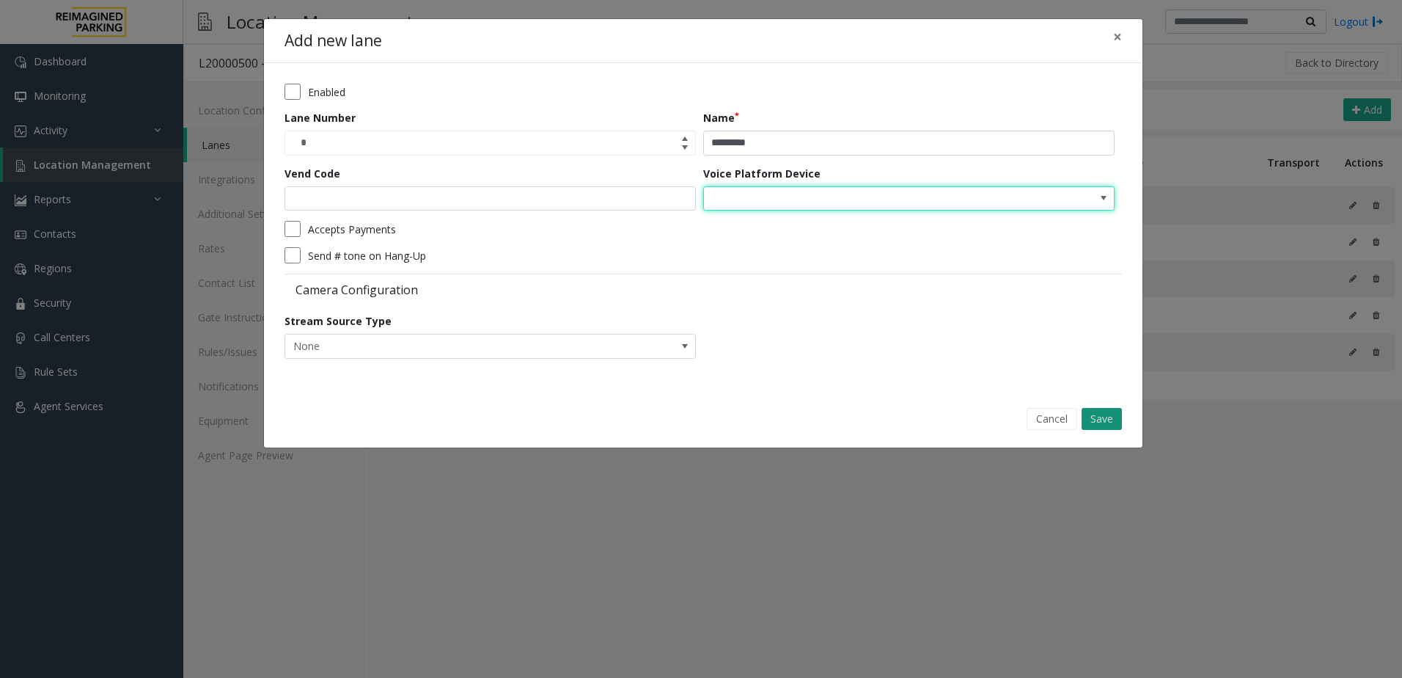
click at [1113, 411] on button "Save" at bounding box center [1102, 419] width 40 height 22
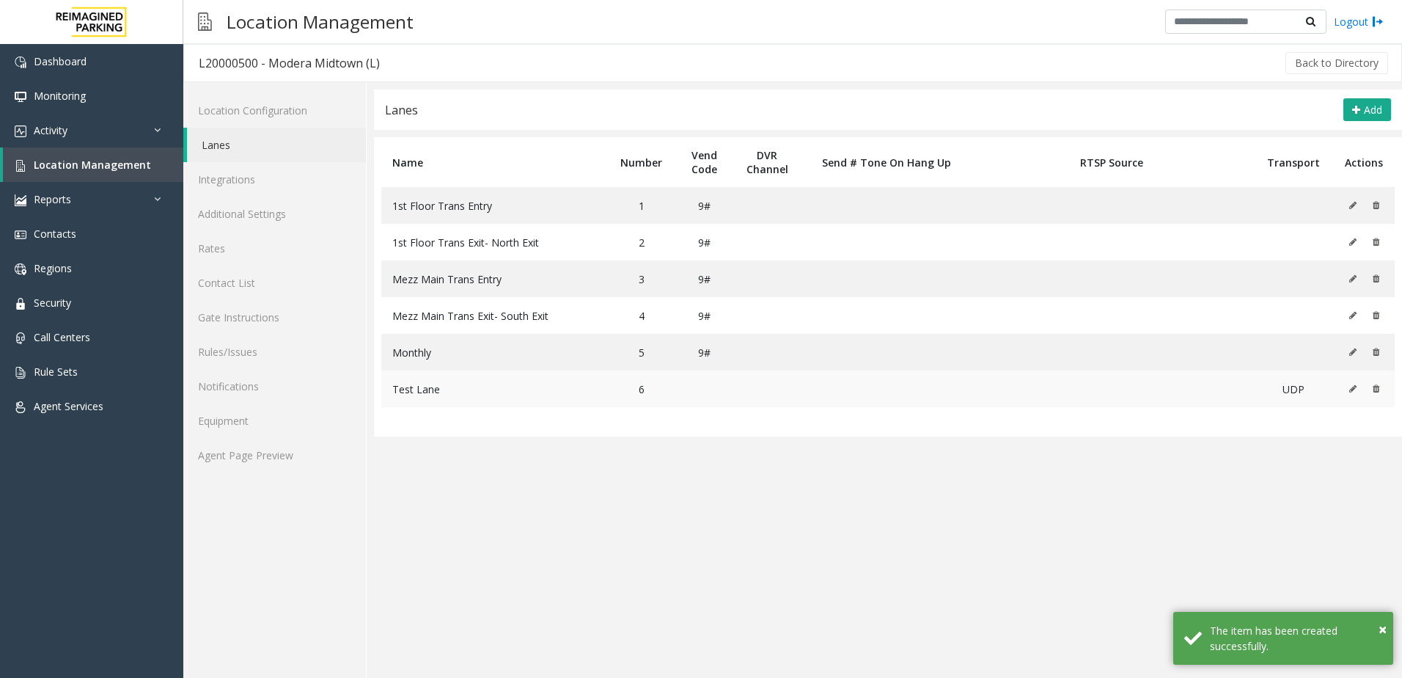
click at [1355, 390] on icon at bounding box center [1352, 388] width 7 height 9
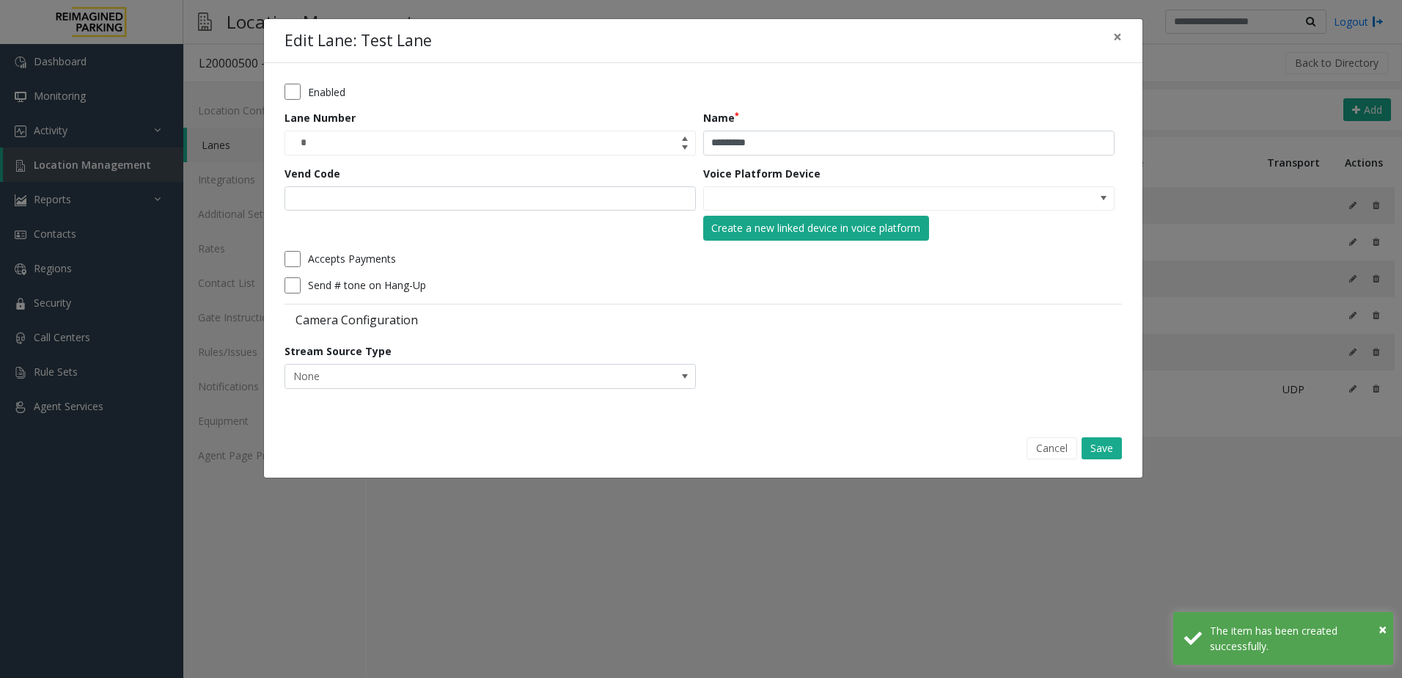
click at [817, 227] on div "Create a new linked device in voice platform" at bounding box center [815, 227] width 209 height 15
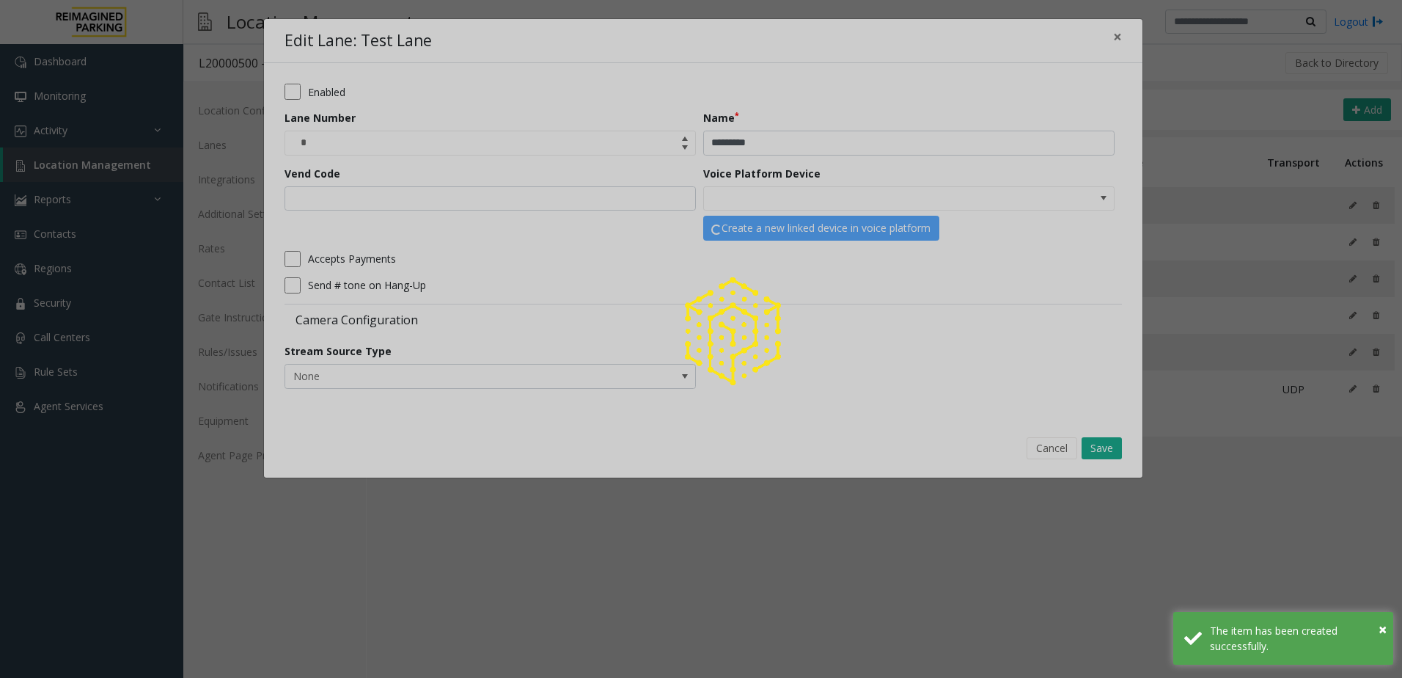
type input "**********"
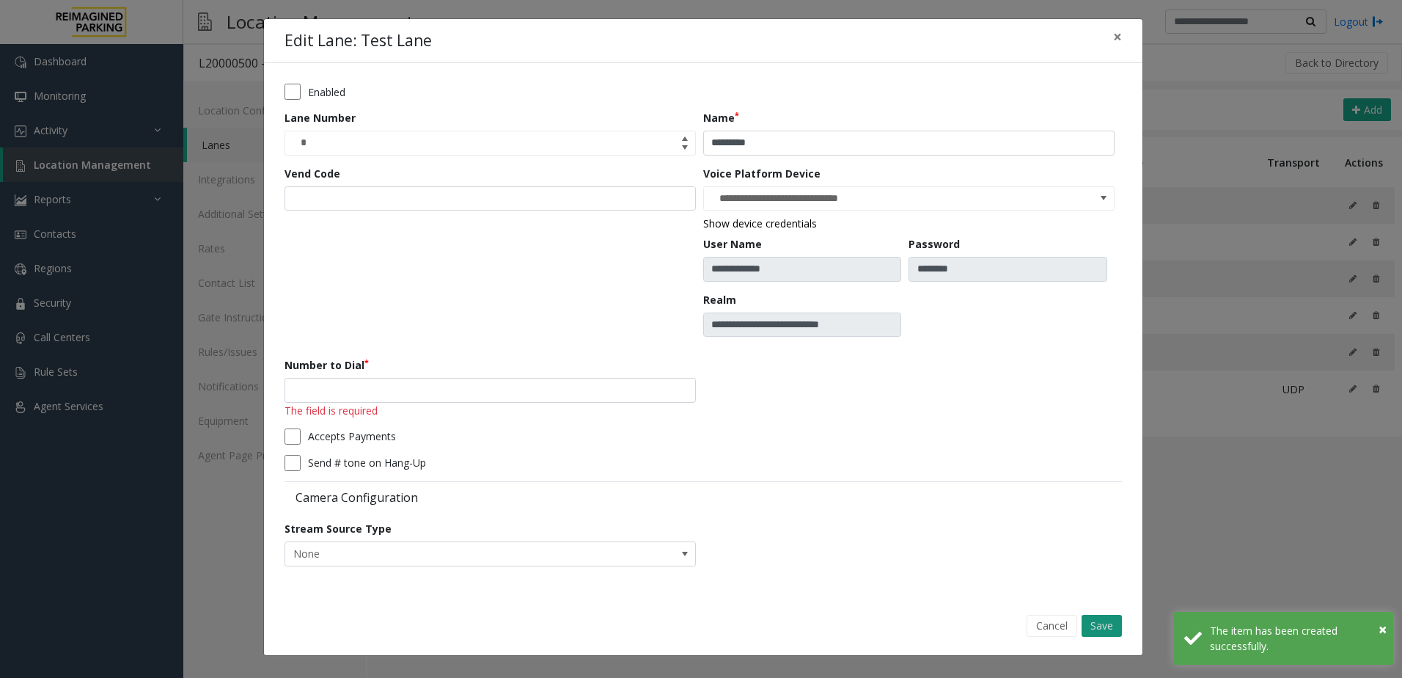
click at [1109, 617] on button "Save" at bounding box center [1102, 626] width 40 height 22
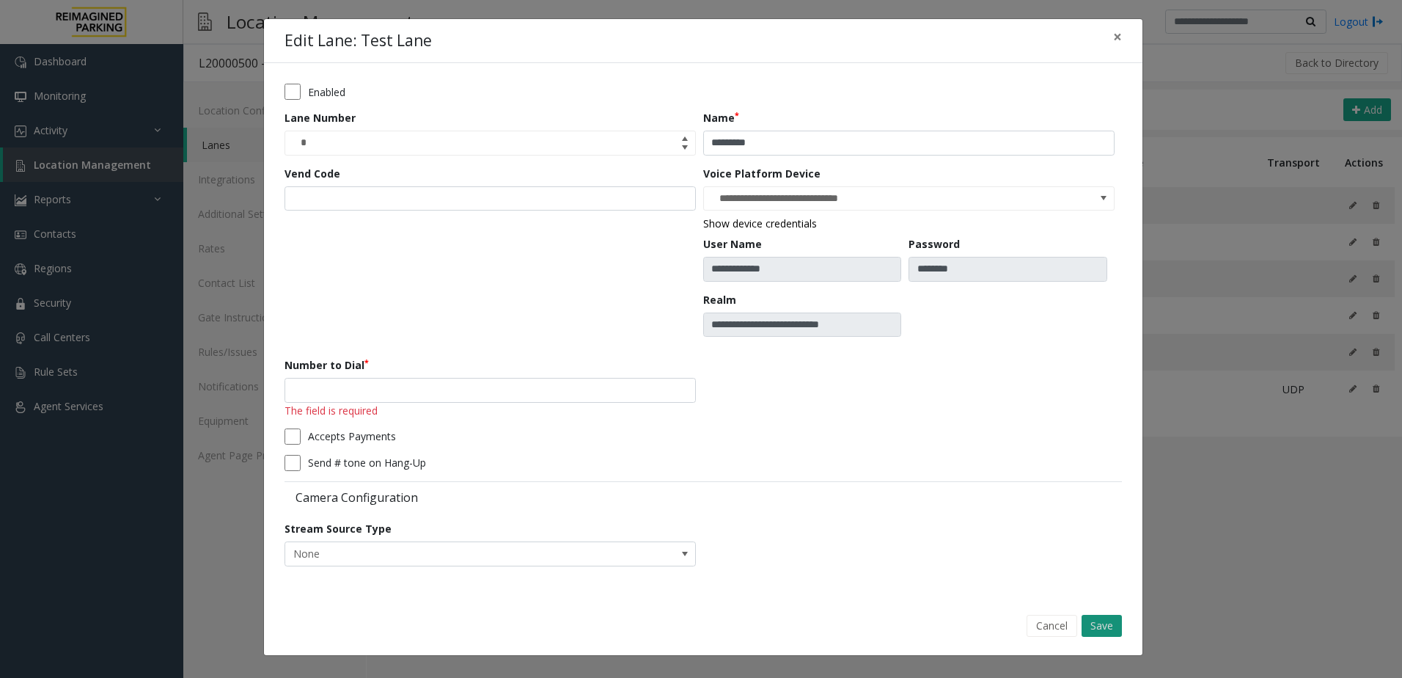
click at [1112, 627] on button "Save" at bounding box center [1102, 626] width 40 height 22
click at [557, 397] on input "number" at bounding box center [490, 390] width 411 height 25
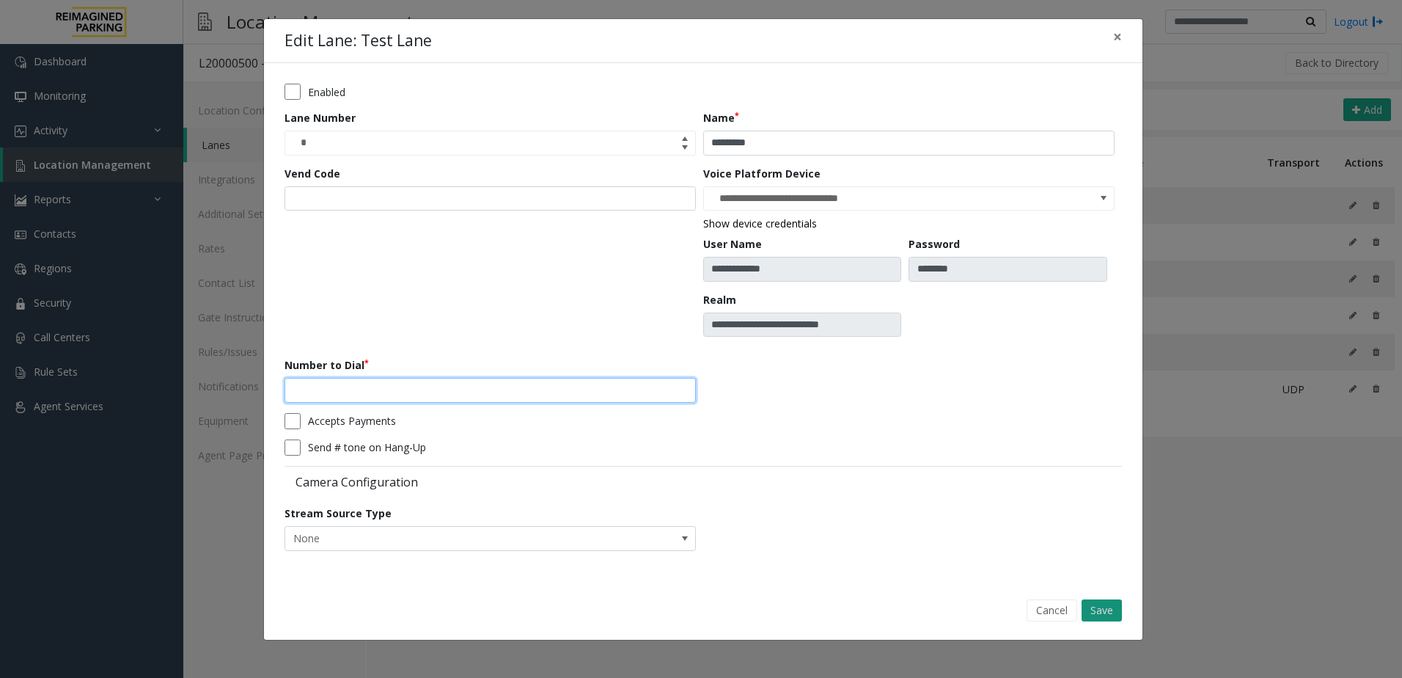
type input "*"
type input "***"
click at [1099, 618] on button "Save" at bounding box center [1102, 610] width 40 height 22
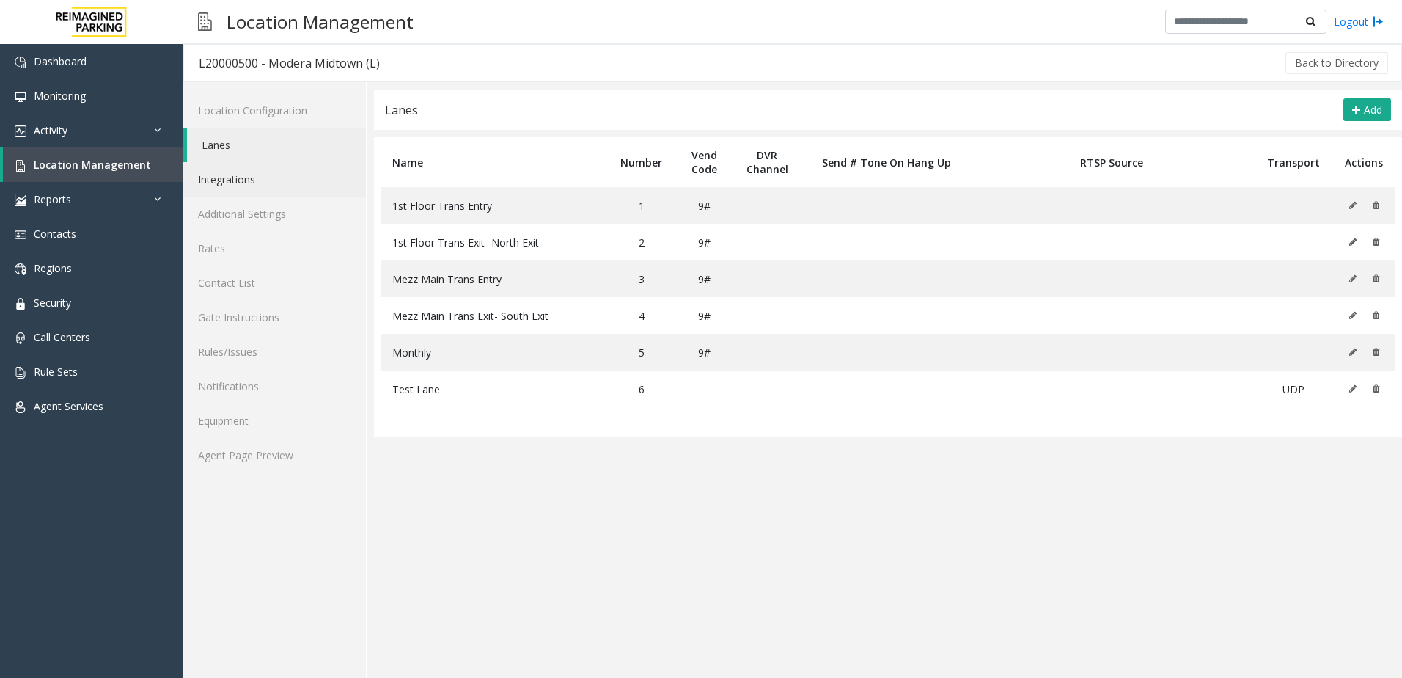
click at [315, 185] on link "Integrations" at bounding box center [274, 179] width 183 height 34
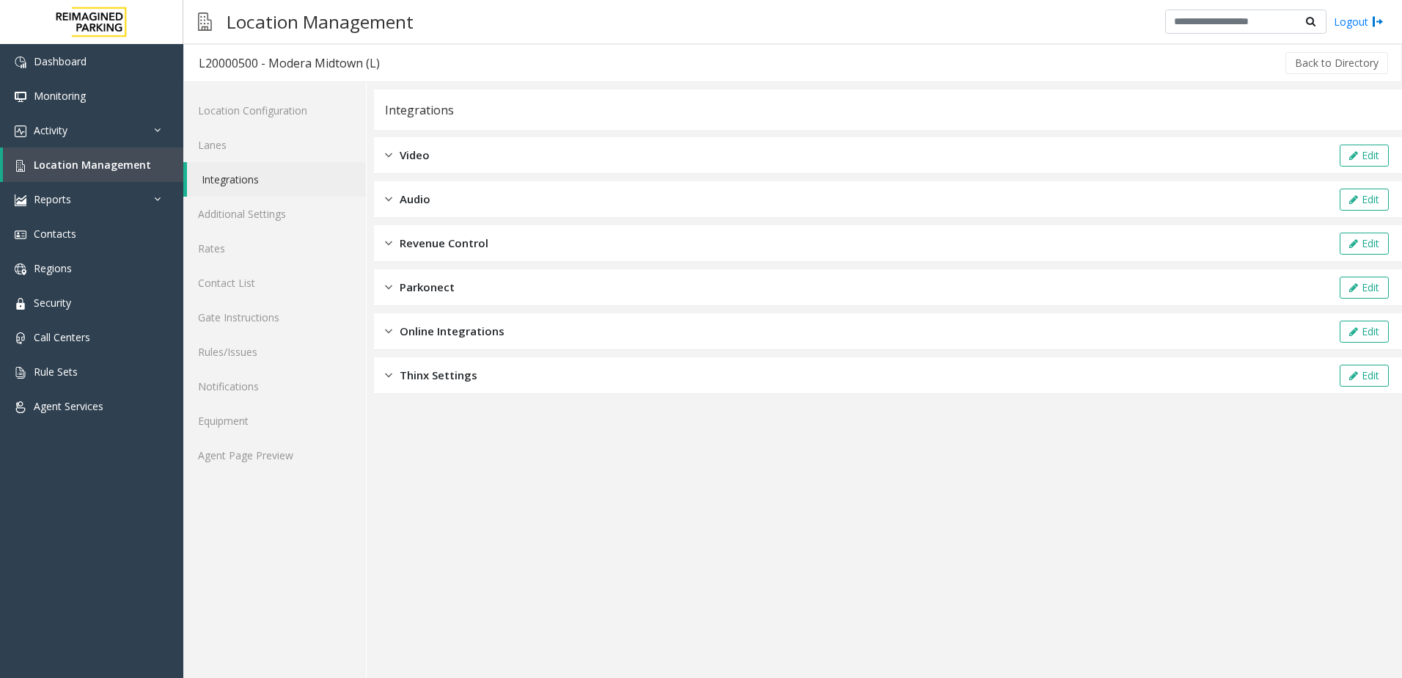
click at [505, 245] on div "Revenue Control Edit" at bounding box center [888, 243] width 1028 height 37
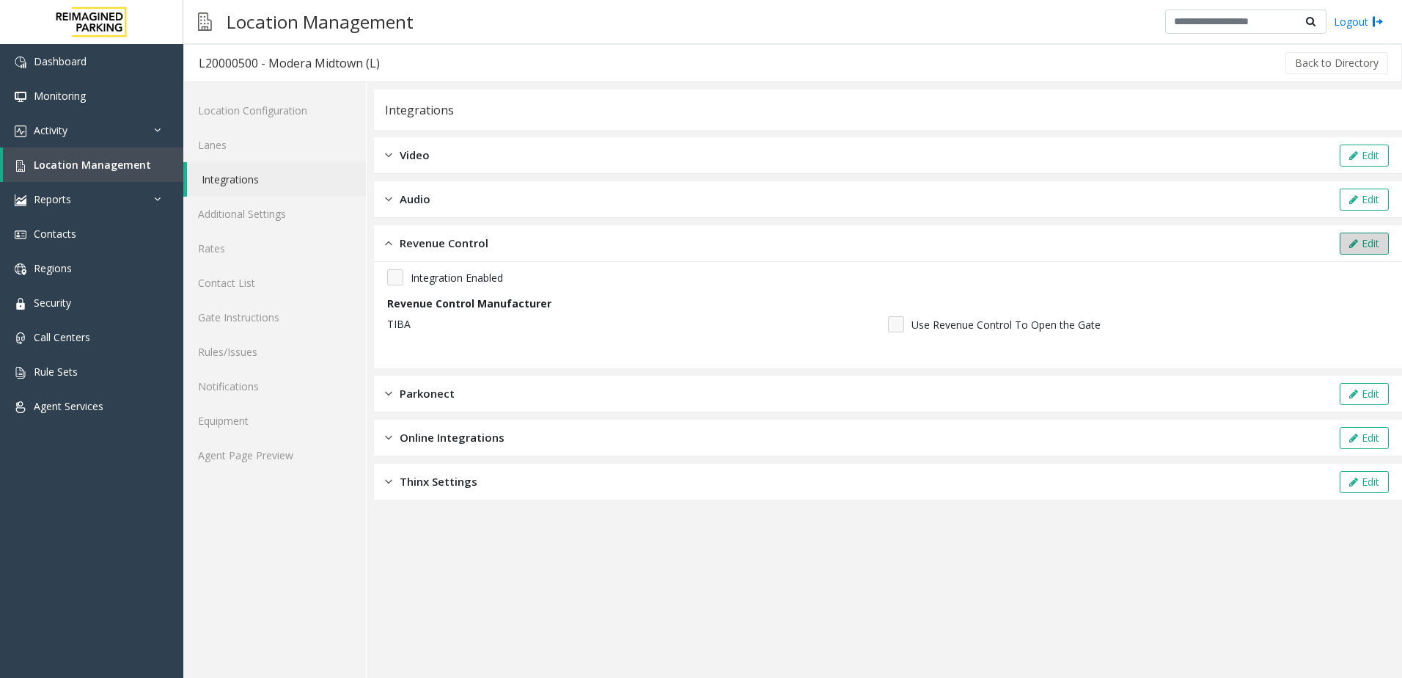
click at [1361, 245] on button "Edit" at bounding box center [1364, 243] width 49 height 22
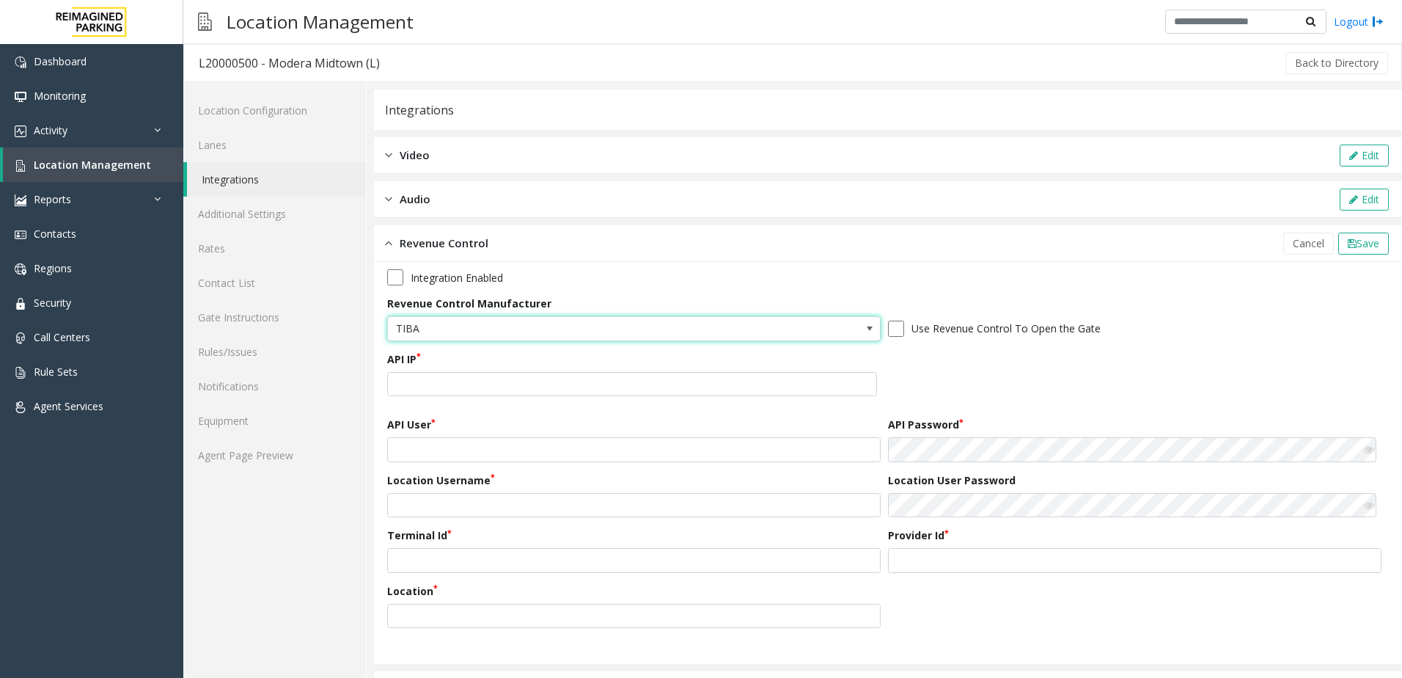
click at [459, 335] on span "TIBA" at bounding box center [585, 328] width 394 height 23
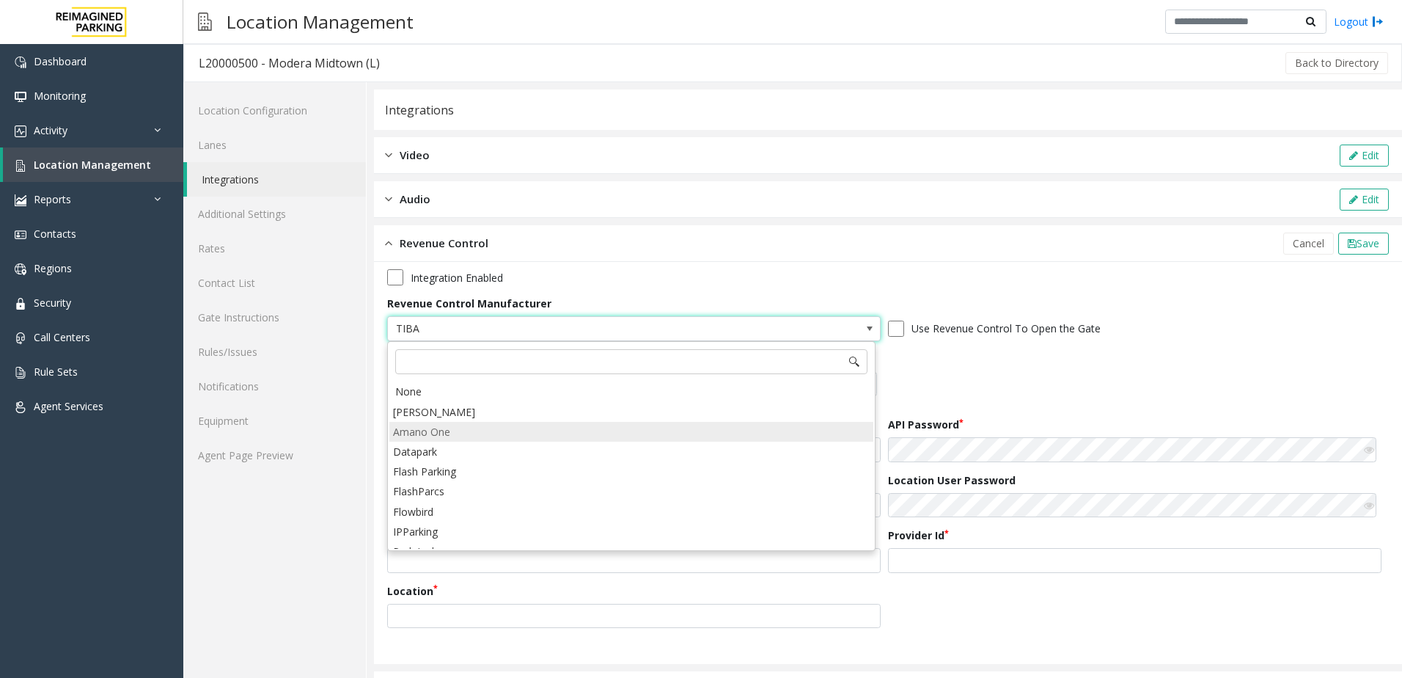
click at [465, 428] on li "Amano One" at bounding box center [631, 432] width 484 height 20
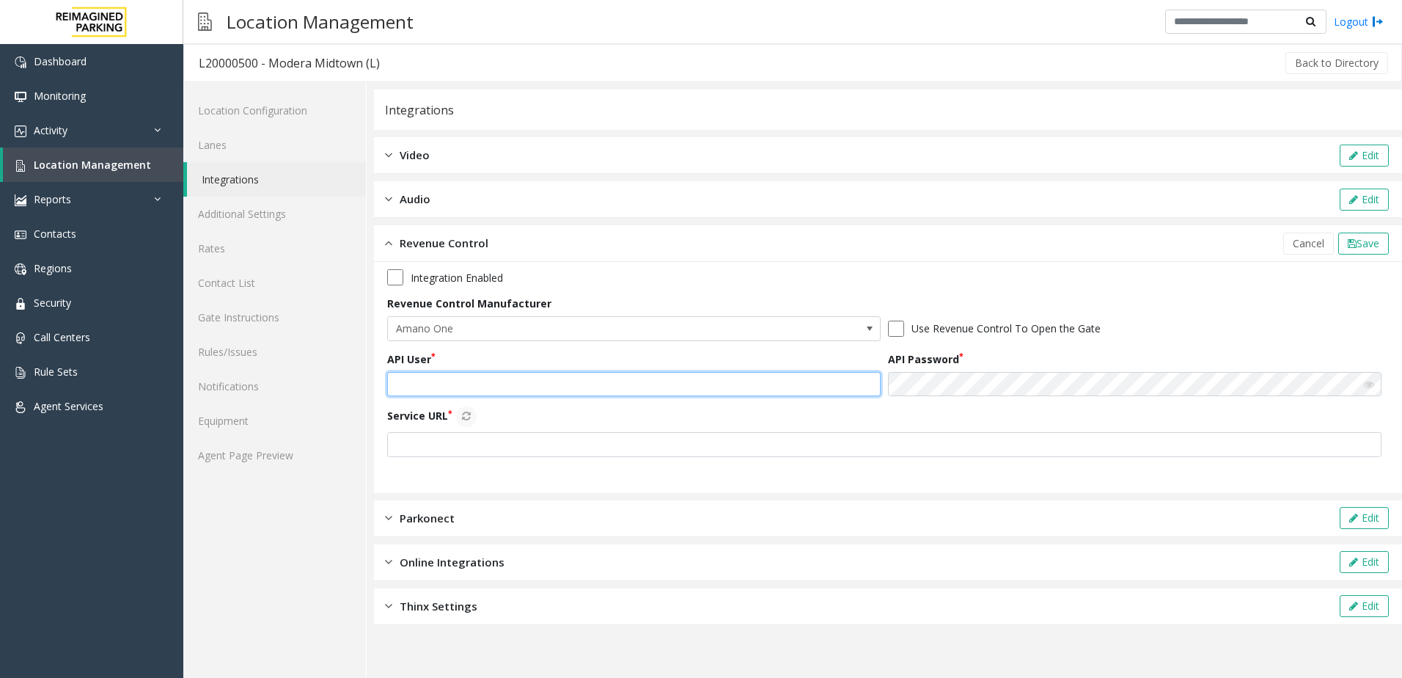
click at [581, 388] on input "text" at bounding box center [634, 384] width 494 height 25
paste input "**********"
type input "**********"
click at [466, 455] on input "text" at bounding box center [884, 444] width 994 height 25
type input "**********"
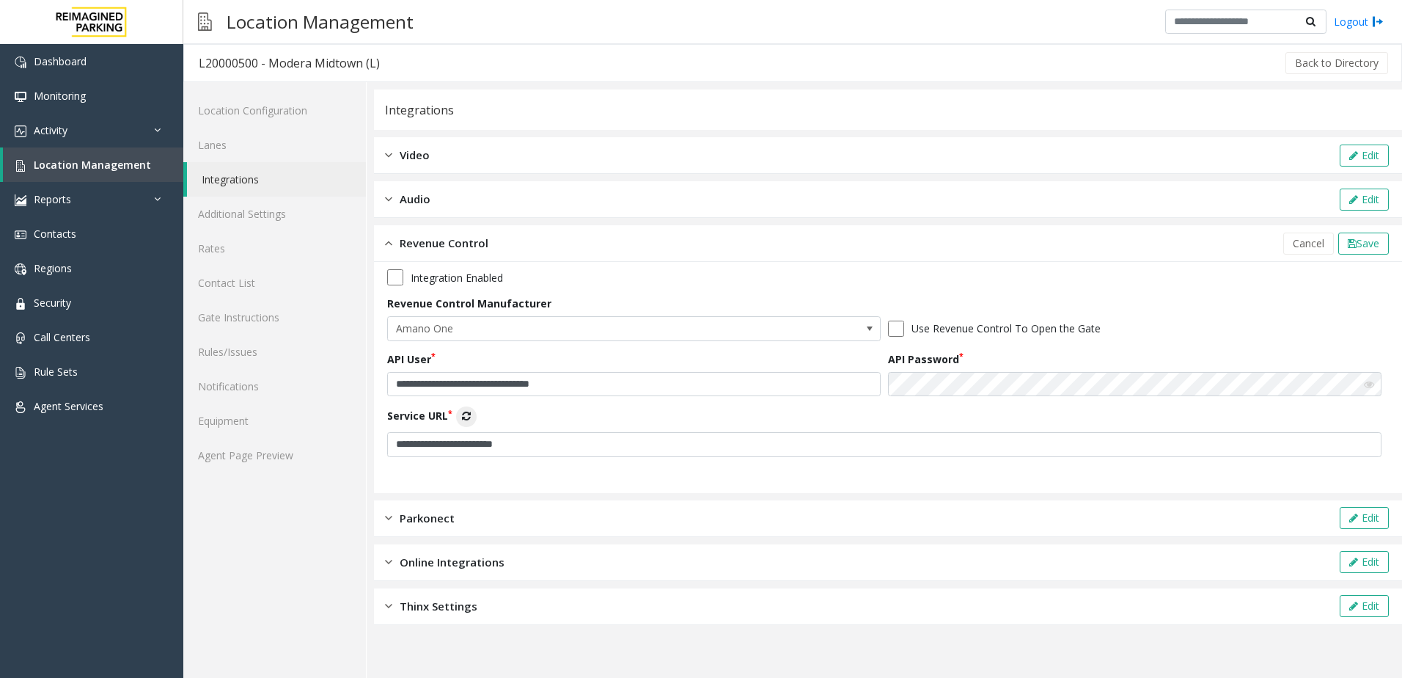
click at [472, 422] on button "Service URL" at bounding box center [466, 416] width 21 height 21
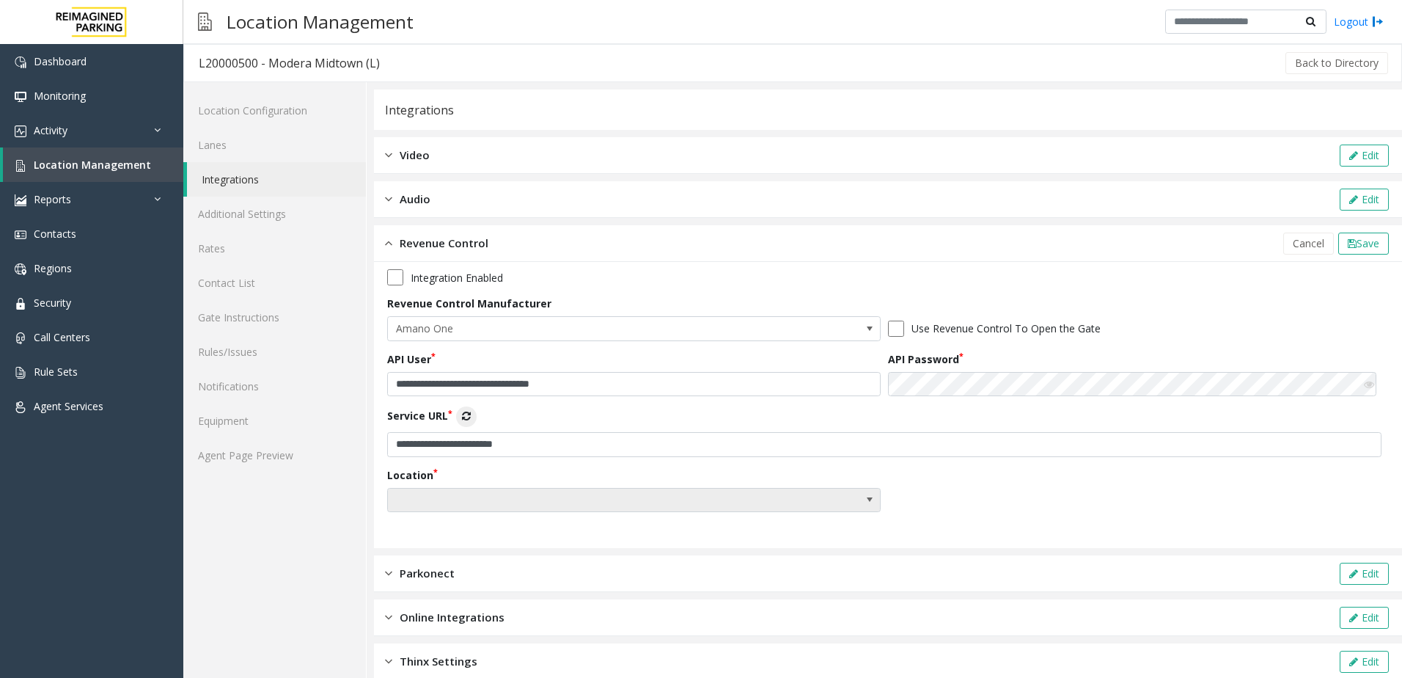
click at [477, 499] on span at bounding box center [585, 499] width 394 height 23
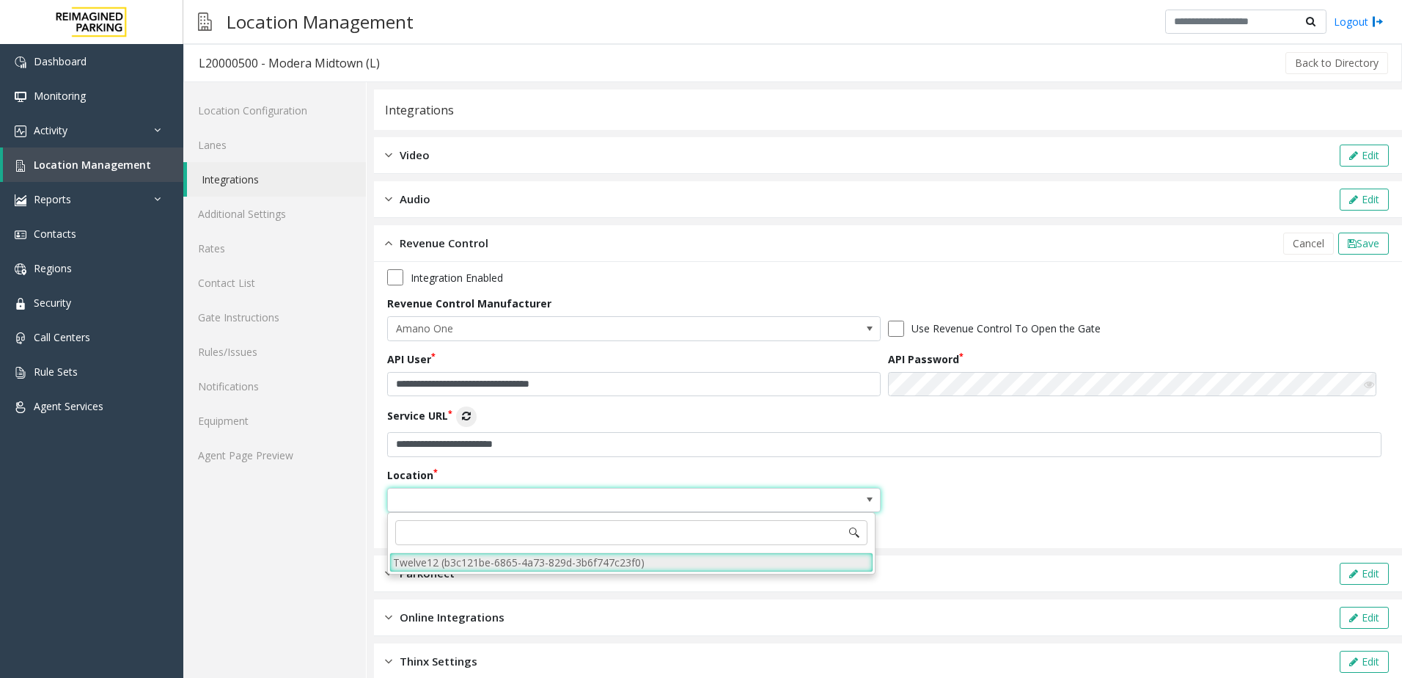
click at [466, 557] on li "Twelve12 (b3c121be-6865-4a73-829d-3b6f747c23f0)" at bounding box center [631, 562] width 484 height 20
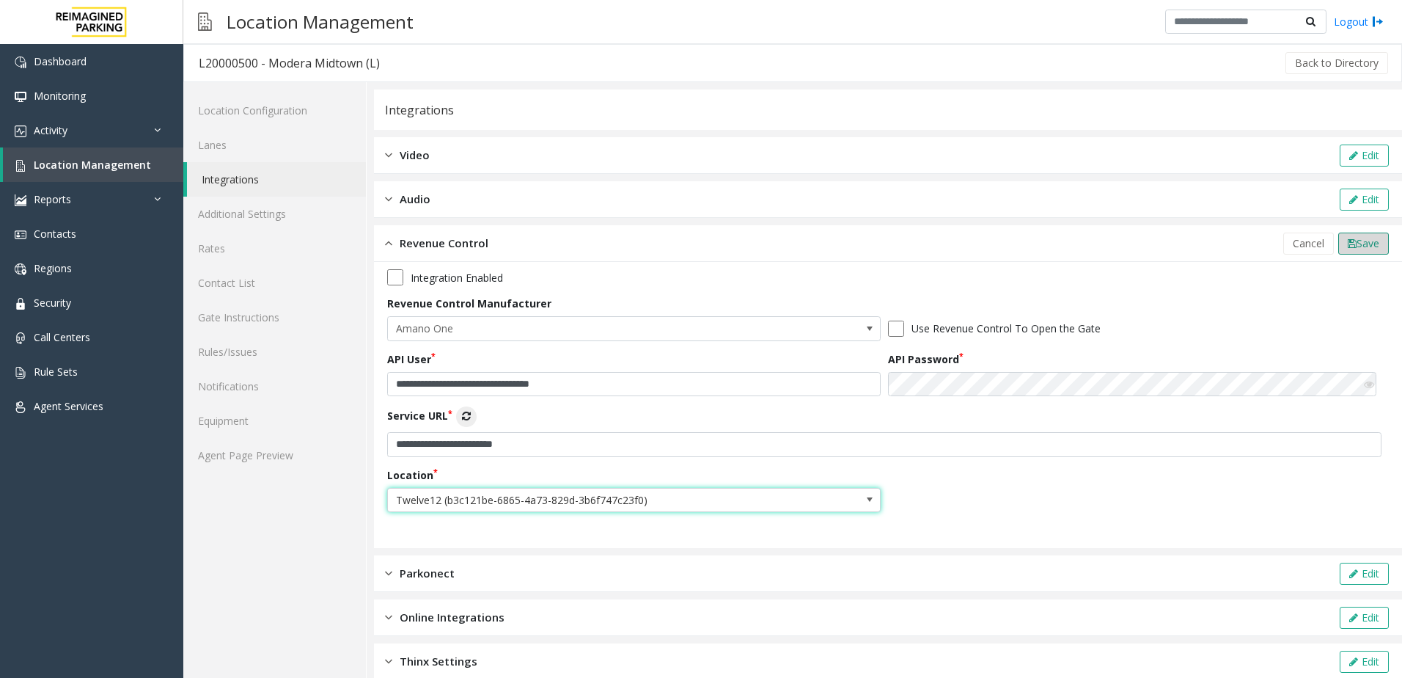
click at [1344, 232] on button "Save" at bounding box center [1363, 243] width 51 height 22
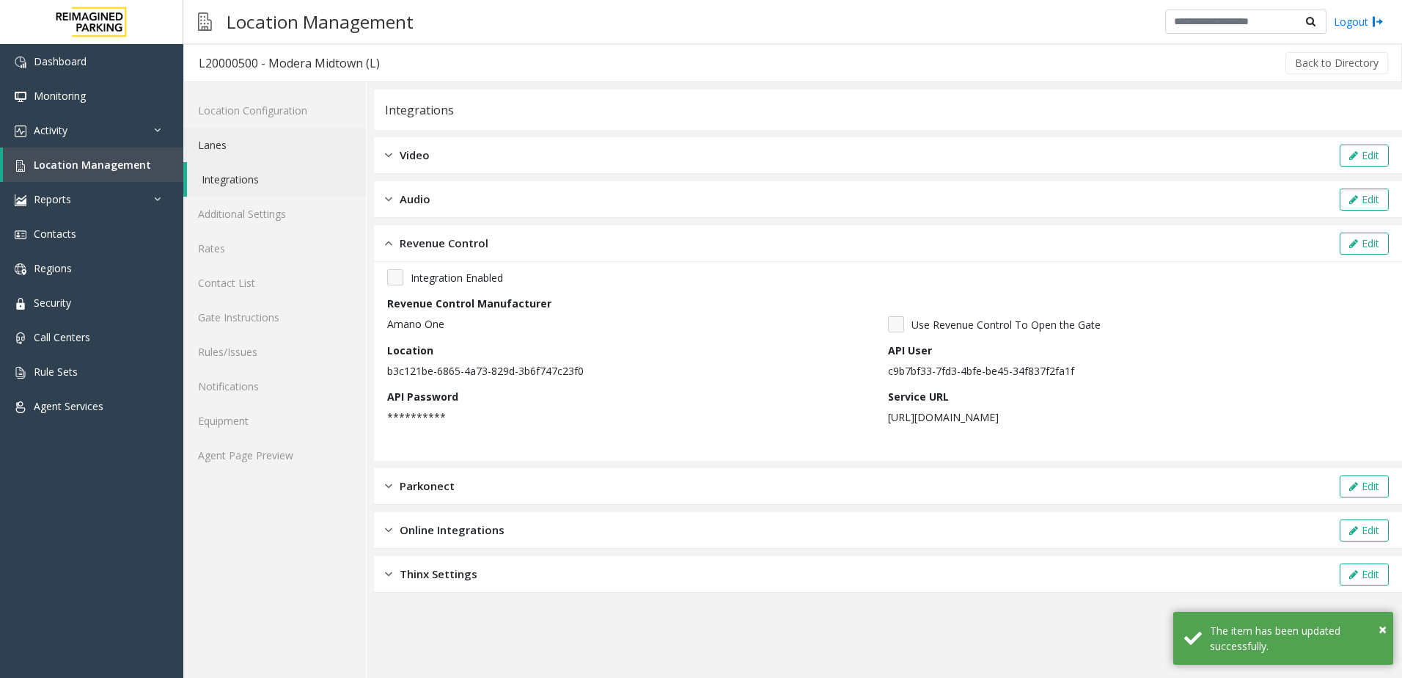
click at [268, 142] on link "Lanes" at bounding box center [274, 145] width 183 height 34
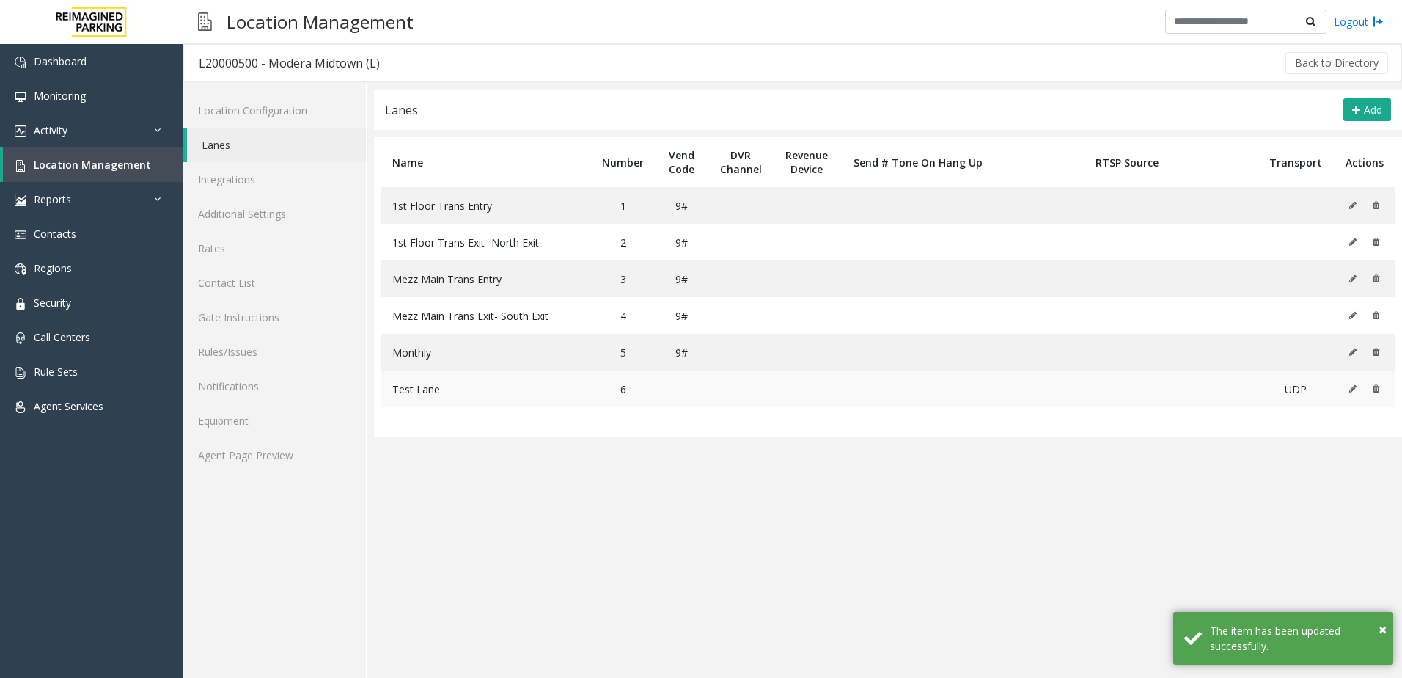
click at [1350, 389] on icon at bounding box center [1352, 388] width 7 height 9
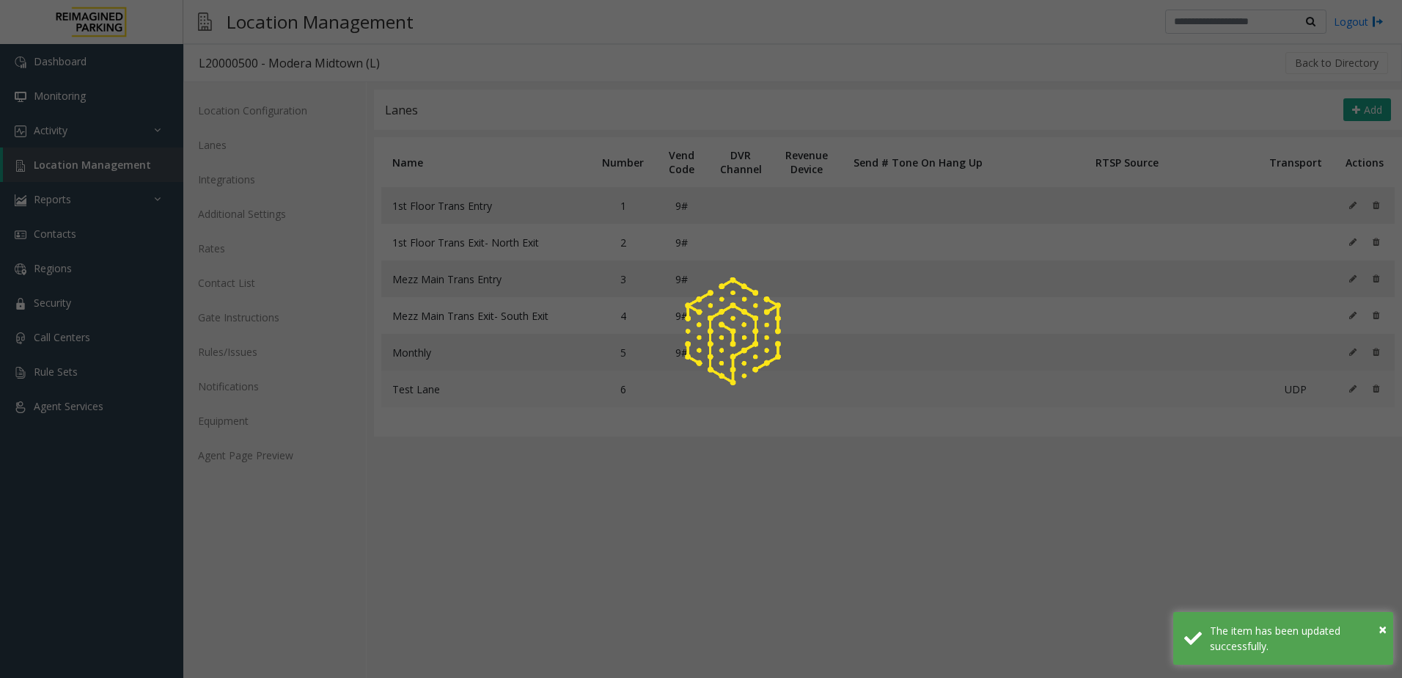
type input "**********"
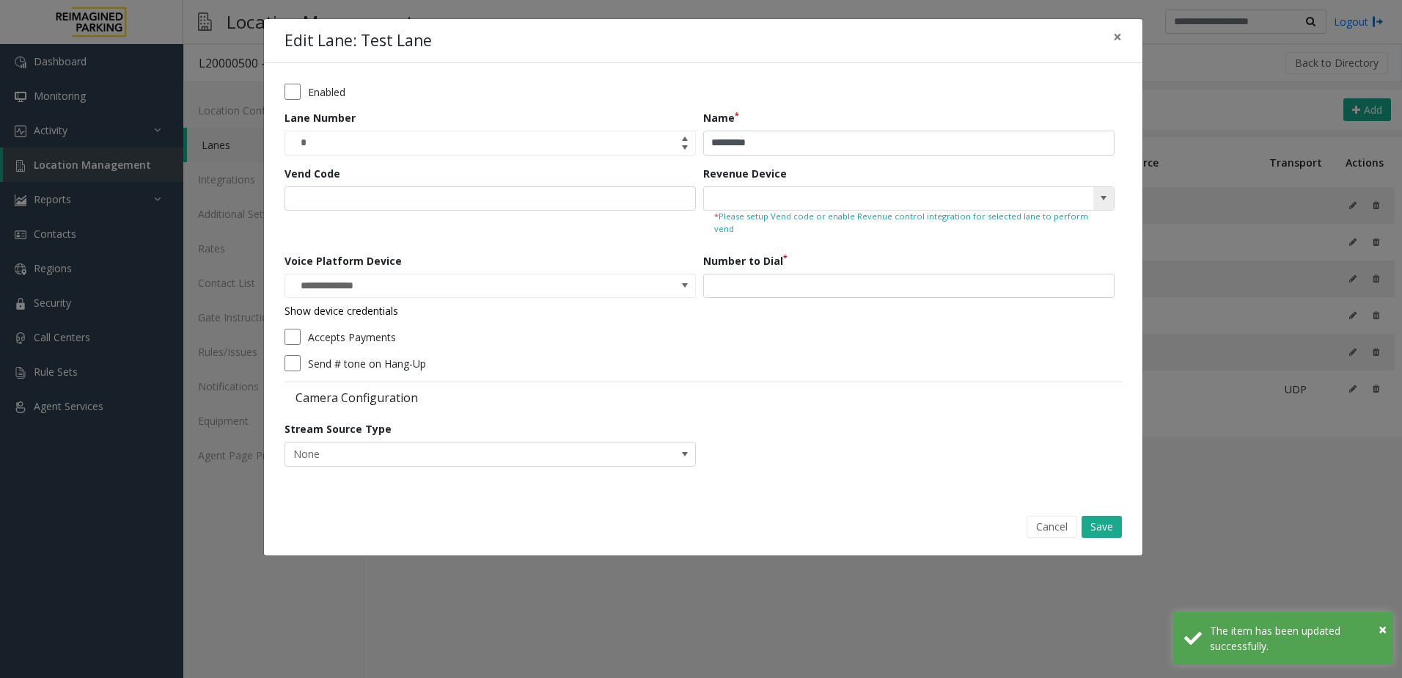
click at [1097, 191] on span at bounding box center [1103, 198] width 21 height 23
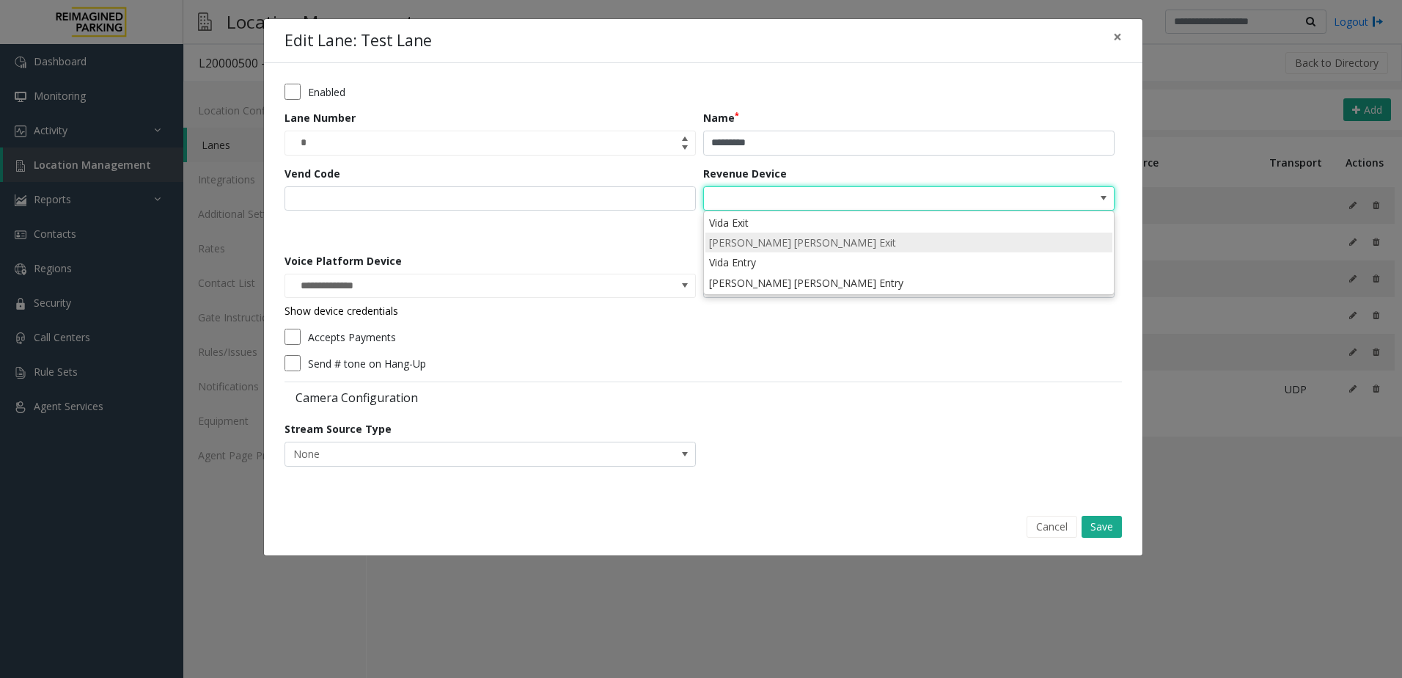
click at [831, 245] on li "[PERSON_NAME] [PERSON_NAME] Exit" at bounding box center [909, 242] width 407 height 20
type input "**********"
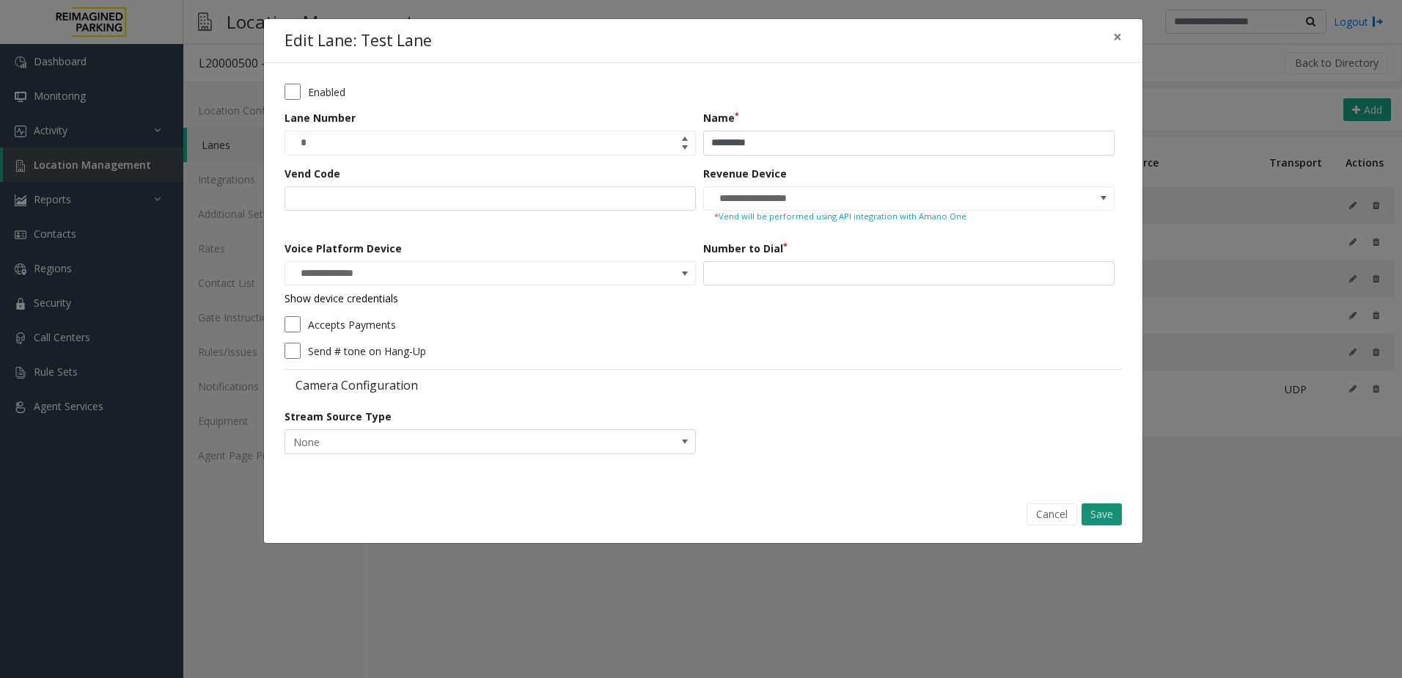
click at [1109, 519] on button "Save" at bounding box center [1102, 514] width 40 height 22
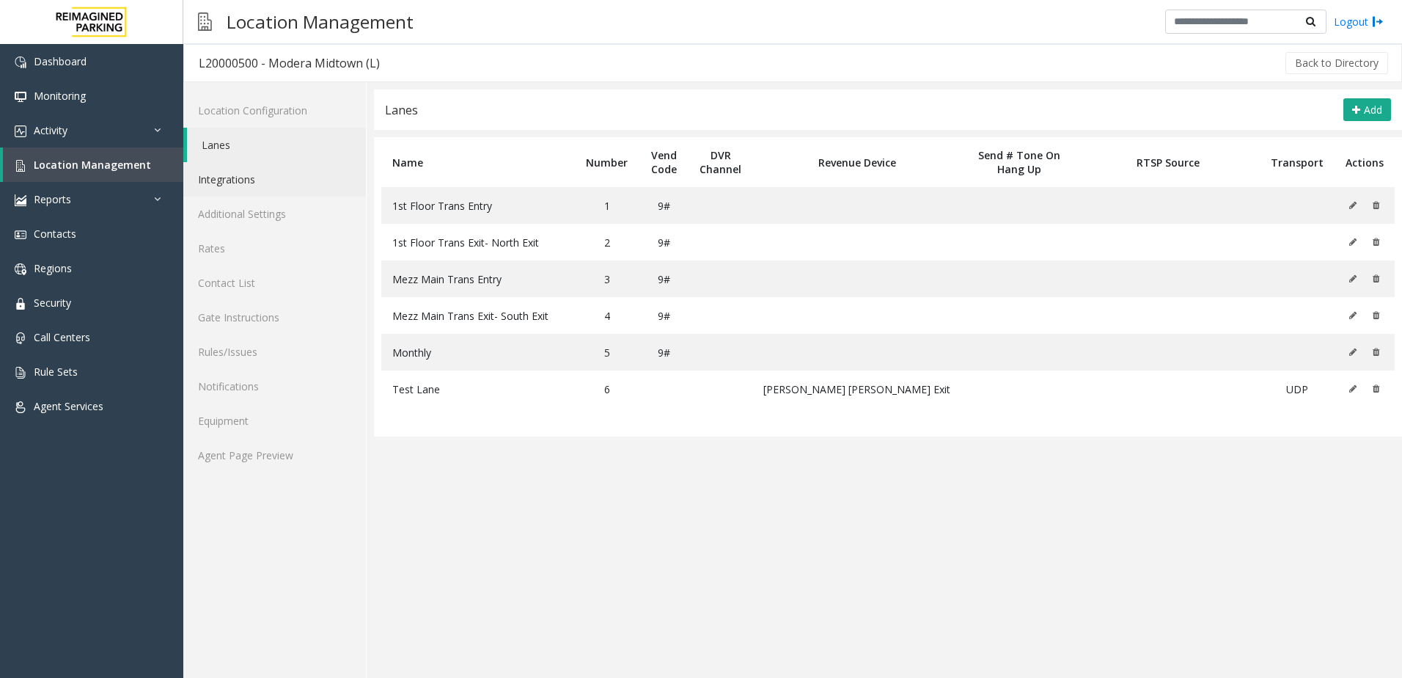
click at [222, 180] on link "Integrations" at bounding box center [274, 179] width 183 height 34
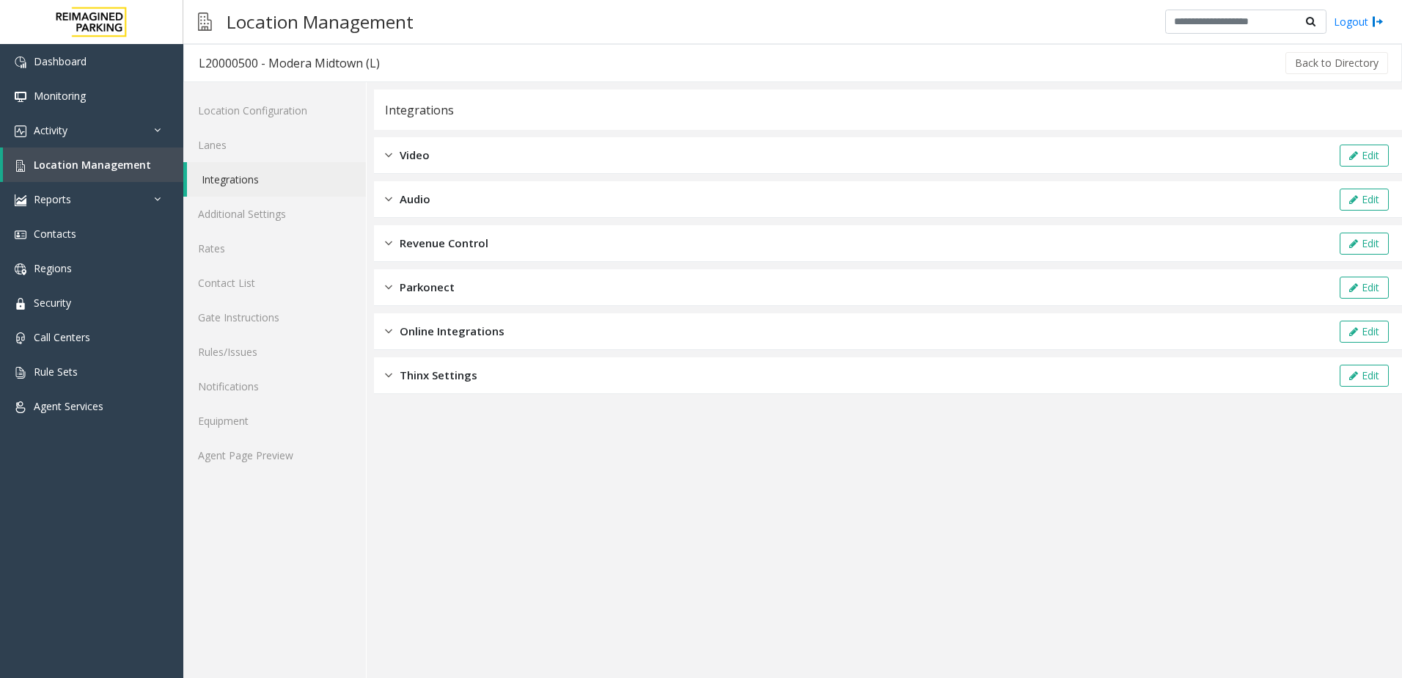
click at [428, 241] on span "Revenue Control" at bounding box center [444, 243] width 89 height 17
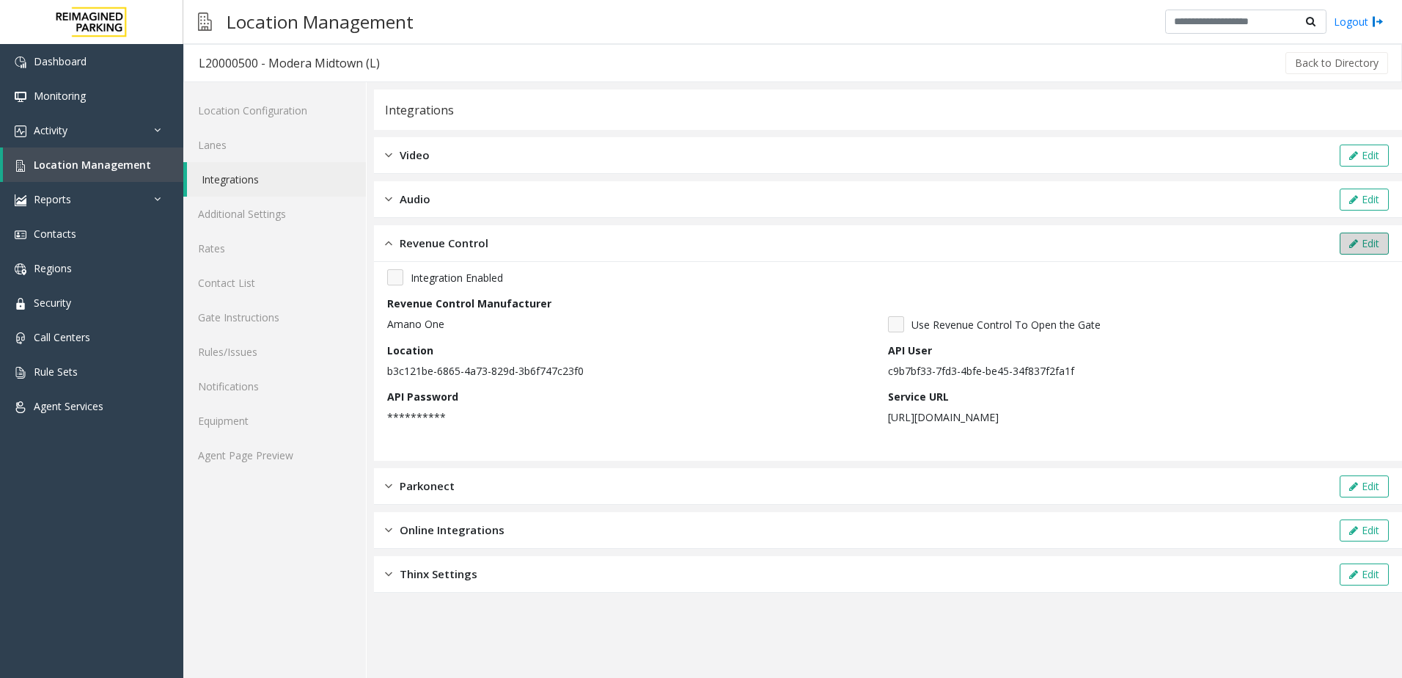
click at [1343, 243] on button "Edit" at bounding box center [1364, 243] width 49 height 22
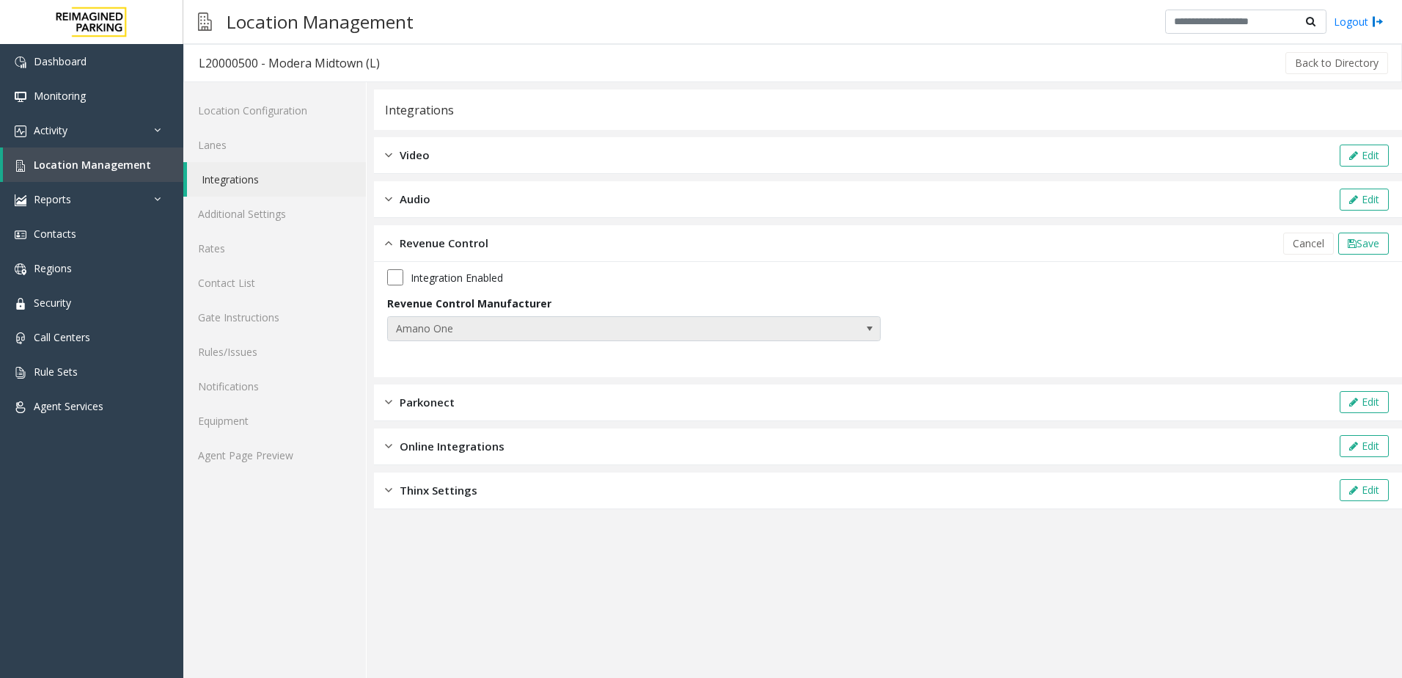
click at [585, 320] on span "Amano One" at bounding box center [585, 328] width 394 height 23
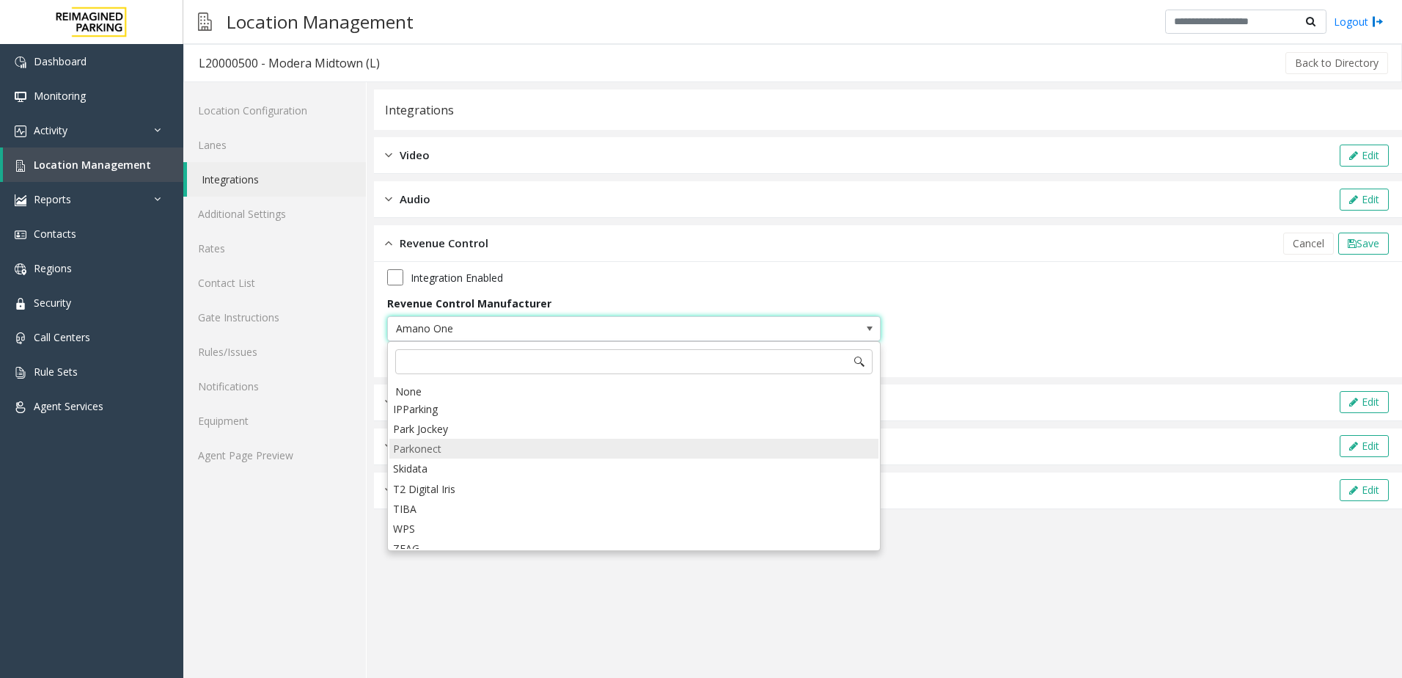
scroll to position [132, 0]
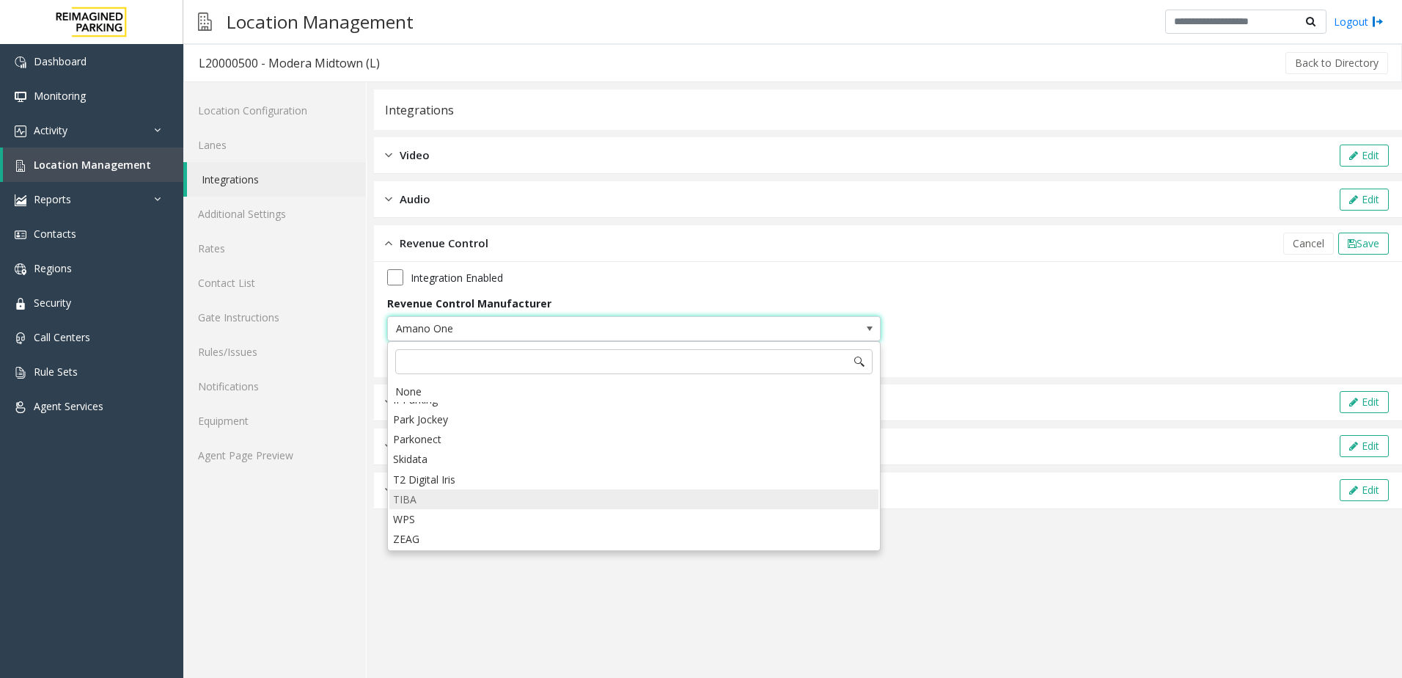
click at [419, 499] on li "TIBA" at bounding box center [633, 499] width 489 height 20
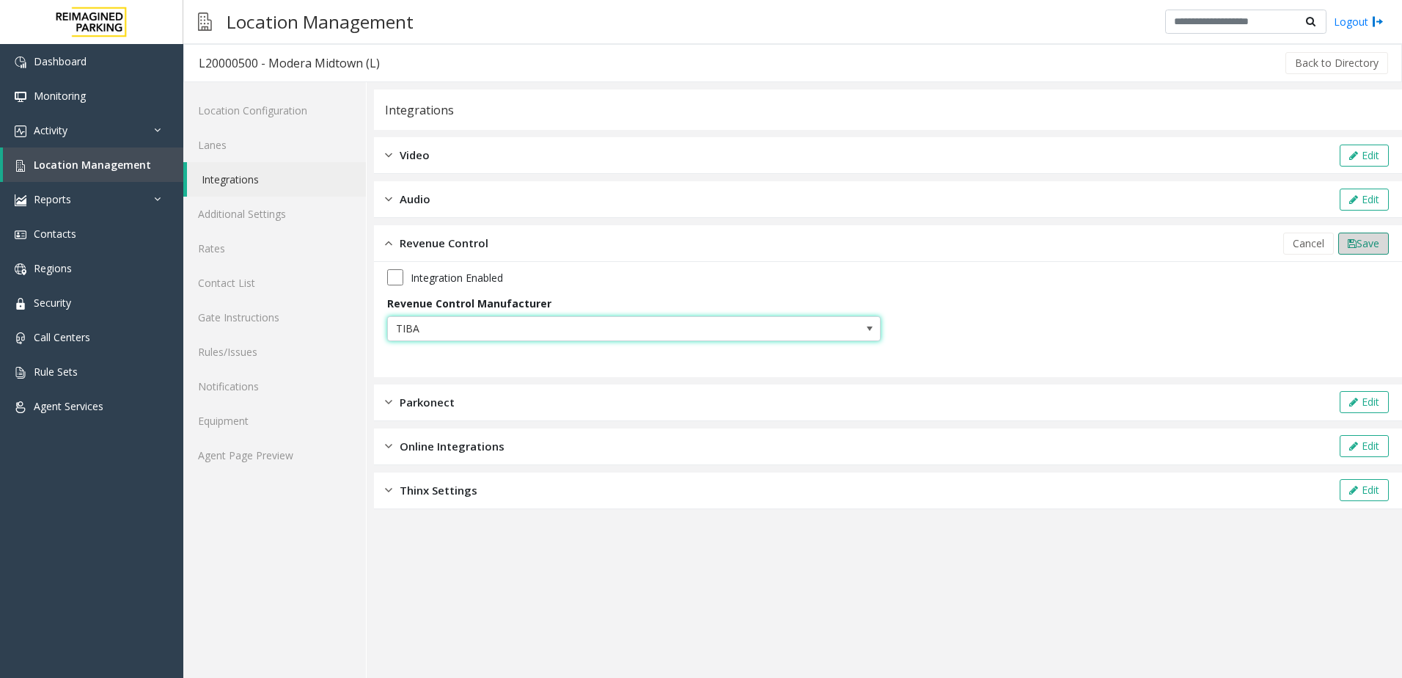
click at [1365, 247] on span "Save" at bounding box center [1368, 243] width 23 height 14
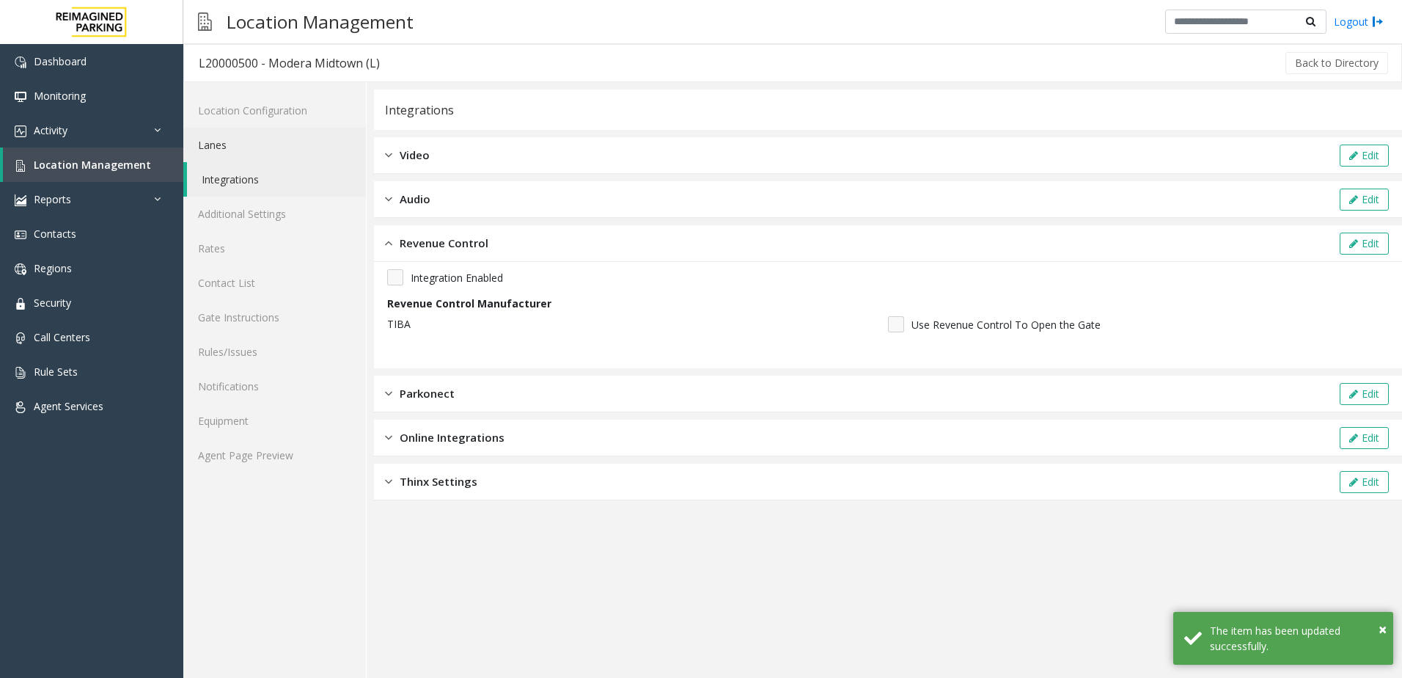
click at [225, 146] on link "Lanes" at bounding box center [274, 145] width 183 height 34
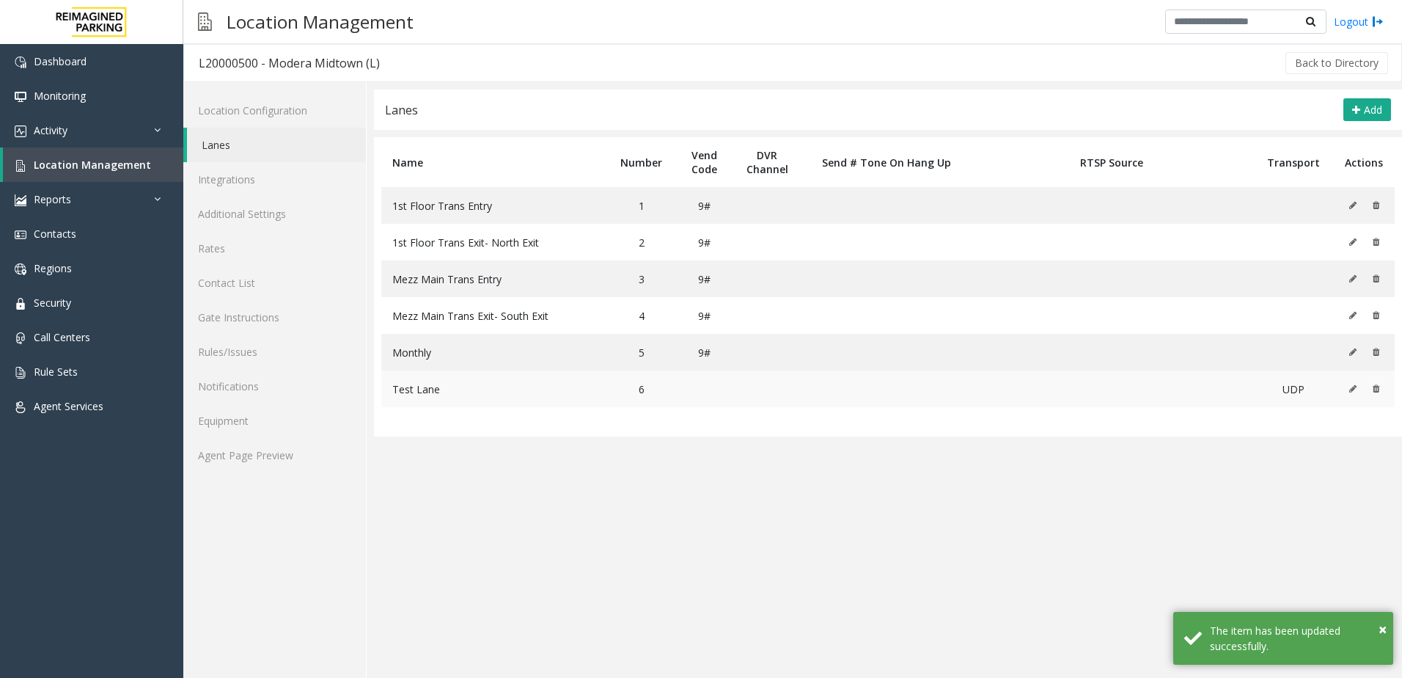
click at [1379, 386] on icon at bounding box center [1376, 388] width 7 height 9
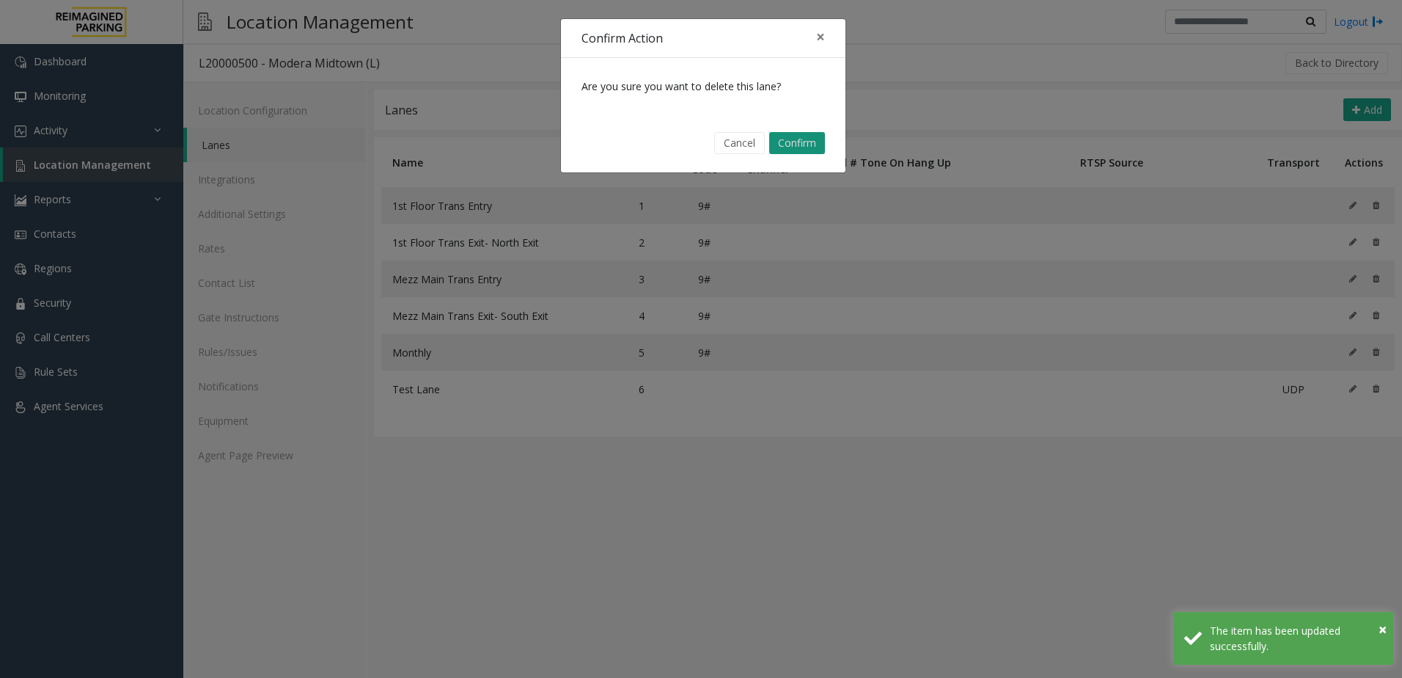
click at [802, 150] on button "Confirm" at bounding box center [797, 143] width 56 height 22
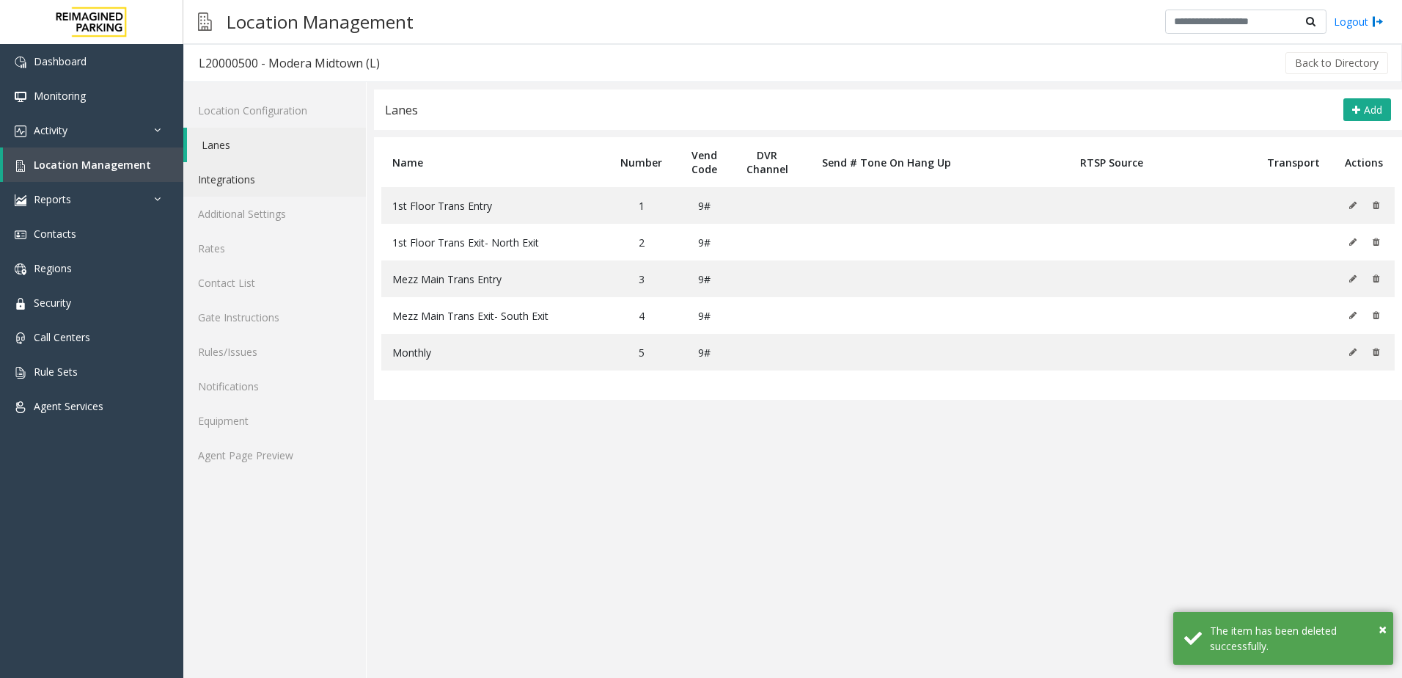
click at [250, 170] on link "Integrations" at bounding box center [274, 179] width 183 height 34
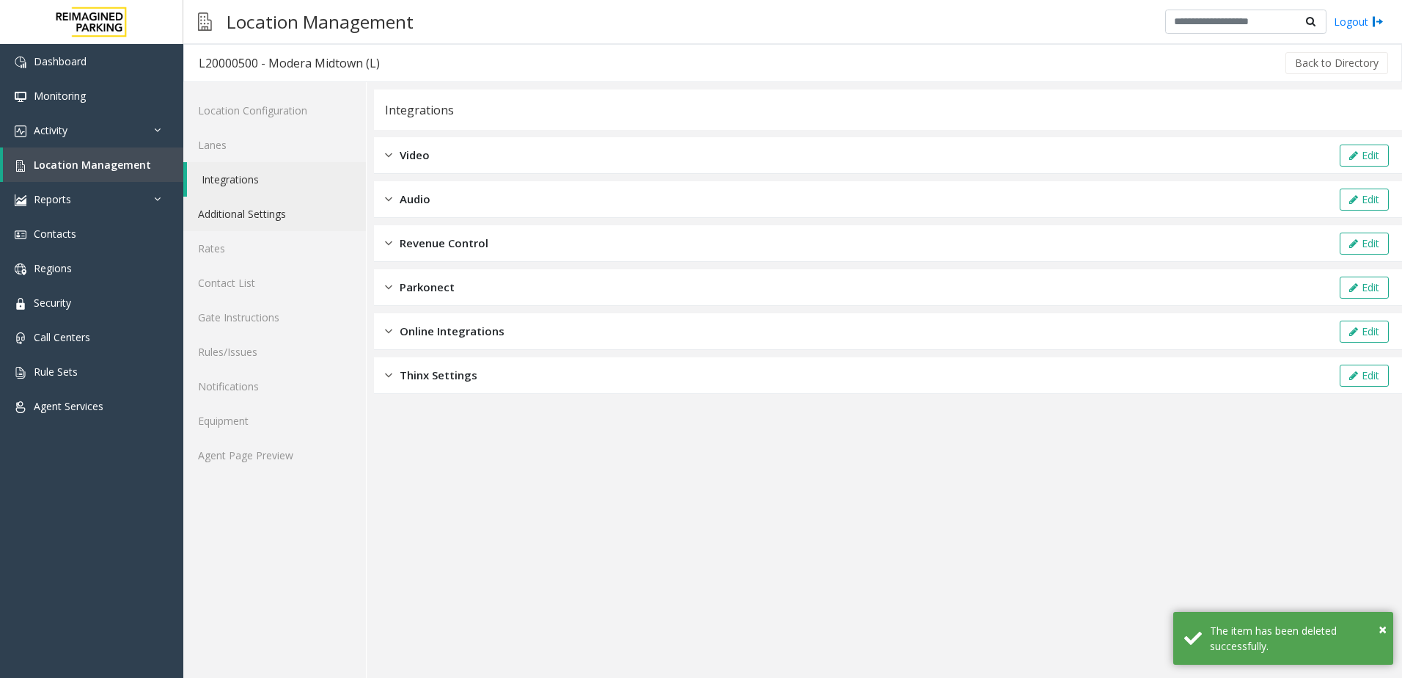
click at [263, 215] on link "Additional Settings" at bounding box center [274, 214] width 183 height 34
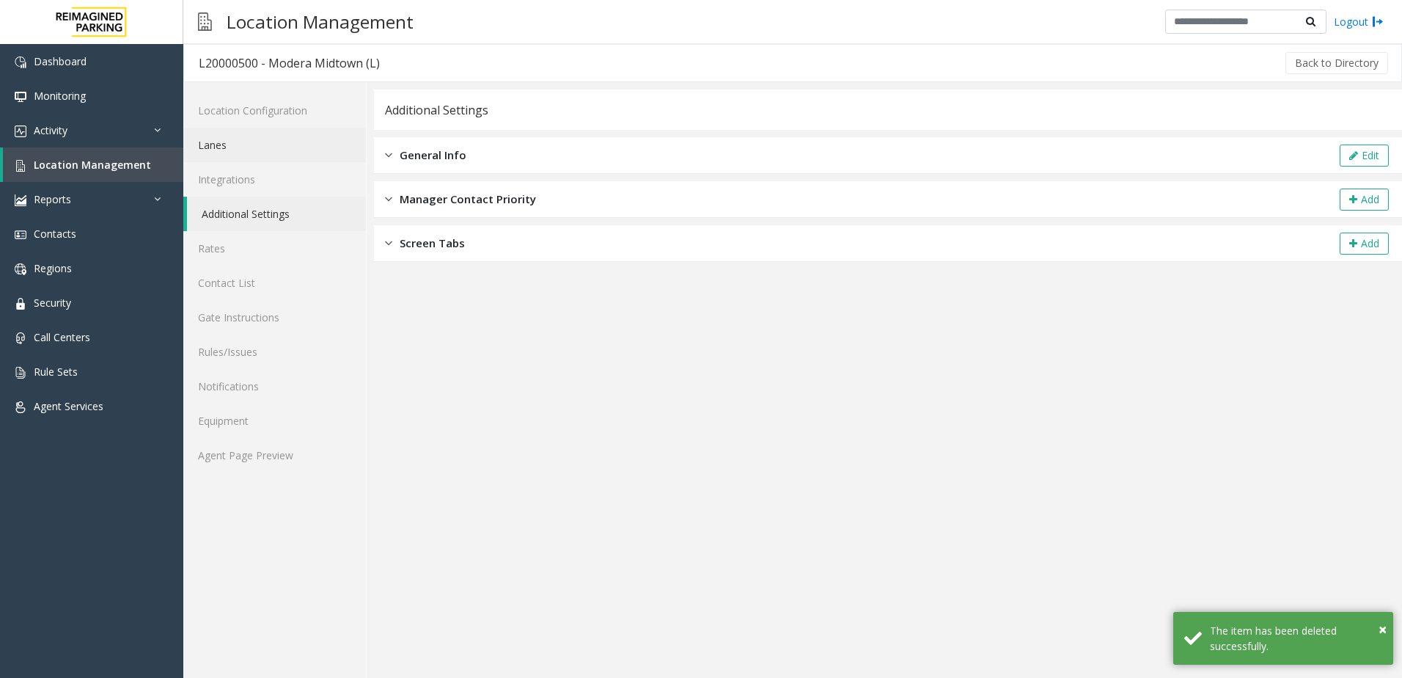
click at [252, 139] on link "Lanes" at bounding box center [274, 145] width 183 height 34
